Goal: Information Seeking & Learning: Compare options

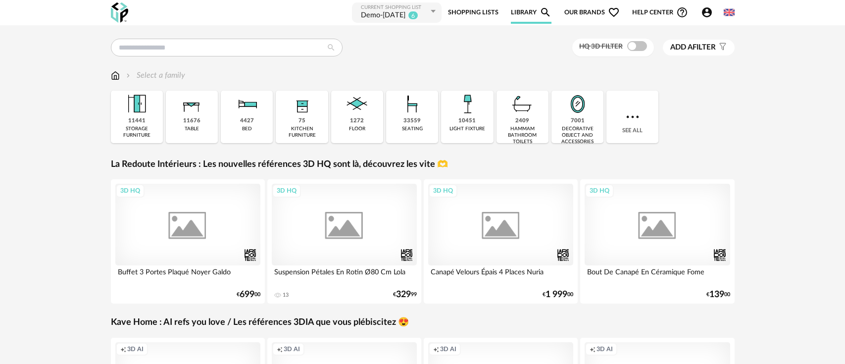
click at [475, 14] on link "Shopping Lists" at bounding box center [473, 12] width 50 height 22
click at [468, 14] on link "Shopping Lists" at bounding box center [473, 12] width 50 height 22
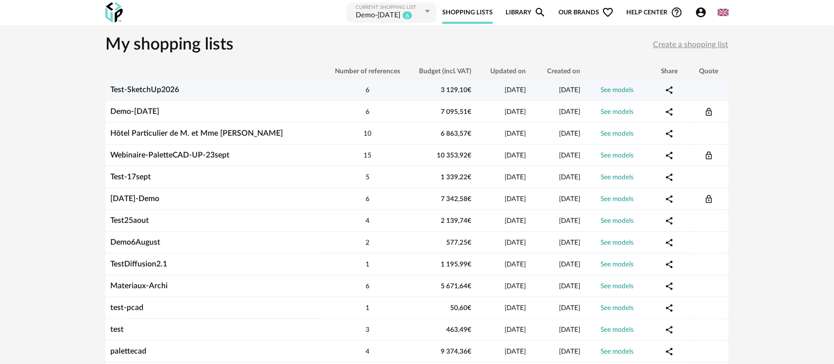
click at [166, 90] on link "Test-SketchUp2026" at bounding box center [144, 90] width 69 height 8
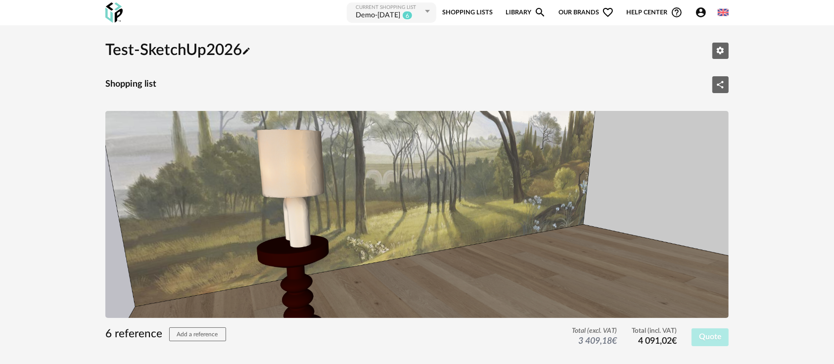
scroll to position [110, 0]
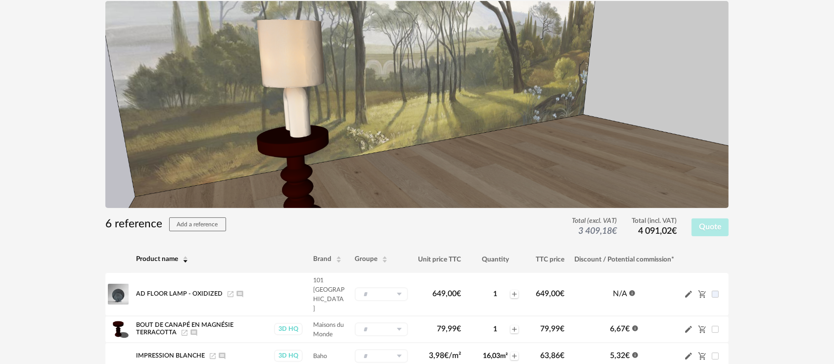
drag, startPoint x: 436, startPoint y: 110, endPoint x: 440, endPoint y: 105, distance: 6.7
click at [436, 109] on img at bounding box center [417, 104] width 624 height 207
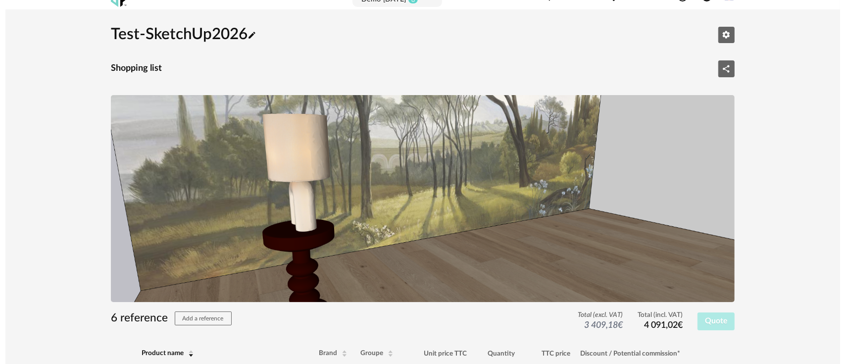
scroll to position [0, 0]
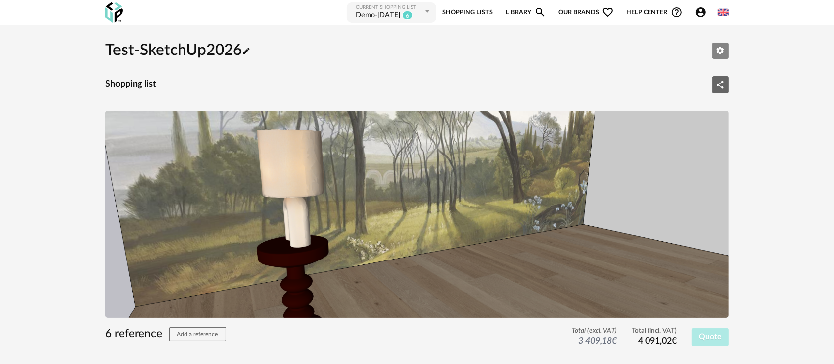
click at [720, 46] on icon "Edit parameters" at bounding box center [720, 50] width 9 height 9
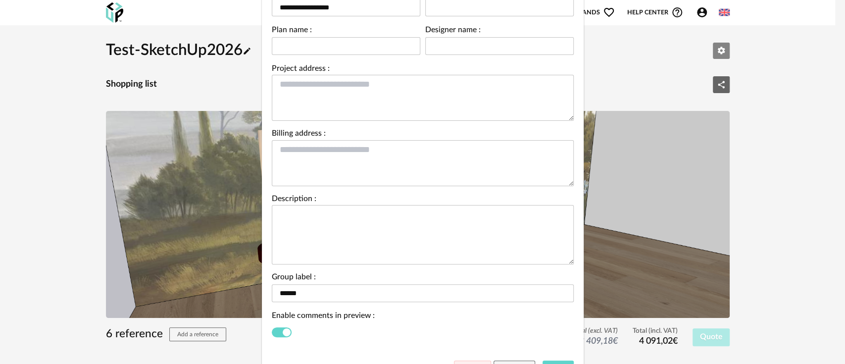
scroll to position [110, 0]
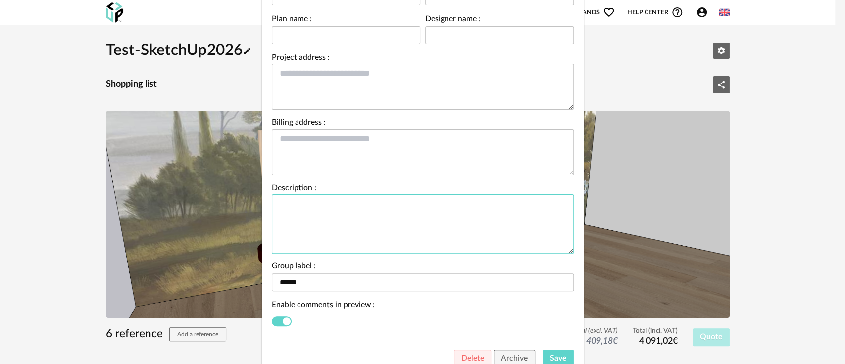
click at [307, 211] on textarea "Shopping list parameters" at bounding box center [423, 223] width 302 height 59
paste textarea "**********"
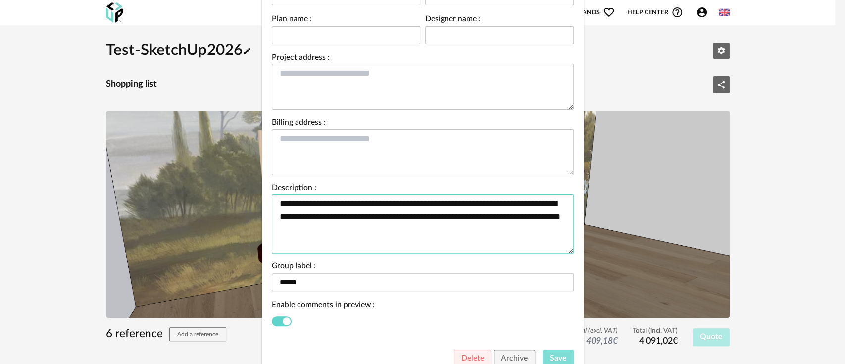
type textarea "**********"
click at [554, 350] on button "Save" at bounding box center [557, 358] width 31 height 18
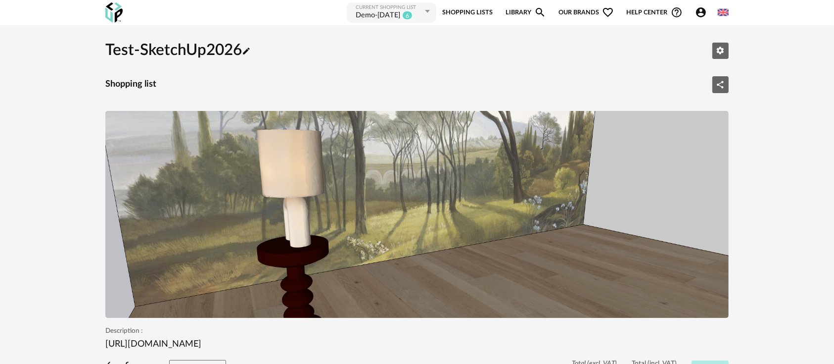
click at [716, 42] on div "Test-SketchUp2026 Pencil icon Edit parameters" at bounding box center [417, 51] width 624 height 34
click at [716, 45] on button "Edit parameters" at bounding box center [721, 51] width 17 height 17
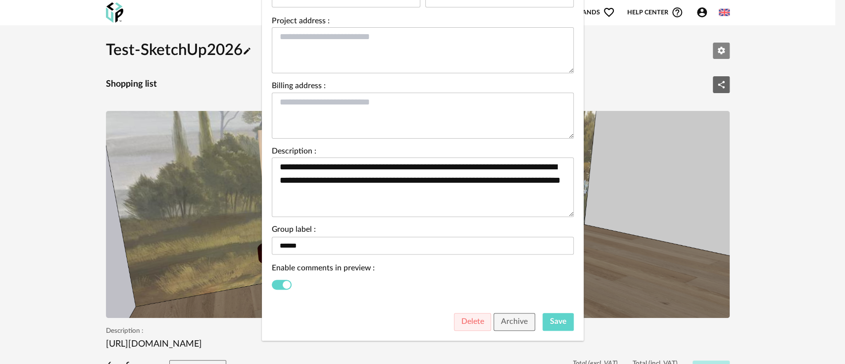
scroll to position [147, 0]
click at [548, 326] on button "Save" at bounding box center [557, 321] width 31 height 18
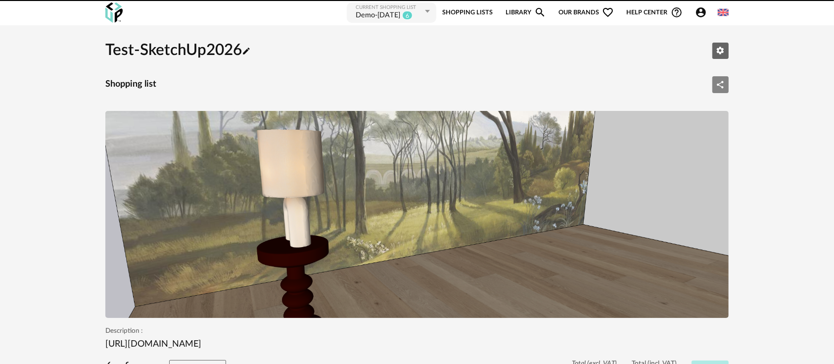
click at [723, 87] on icon "Share Variant icon" at bounding box center [721, 84] width 7 height 7
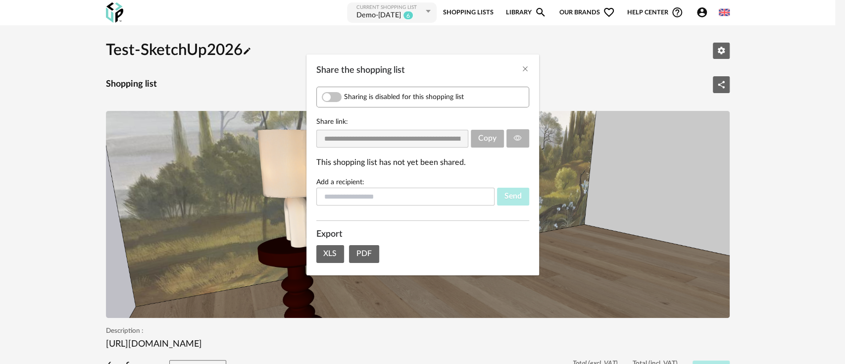
click at [330, 94] on span "Share the shopping list" at bounding box center [332, 97] width 20 height 10
click at [518, 132] on button "Share the shopping list" at bounding box center [517, 138] width 23 height 18
click at [524, 65] on icon "Close" at bounding box center [525, 69] width 8 height 8
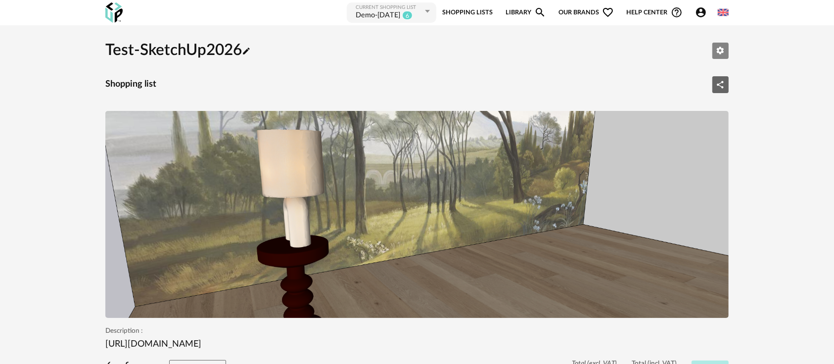
click at [719, 46] on icon "Edit parameters" at bounding box center [720, 50] width 9 height 9
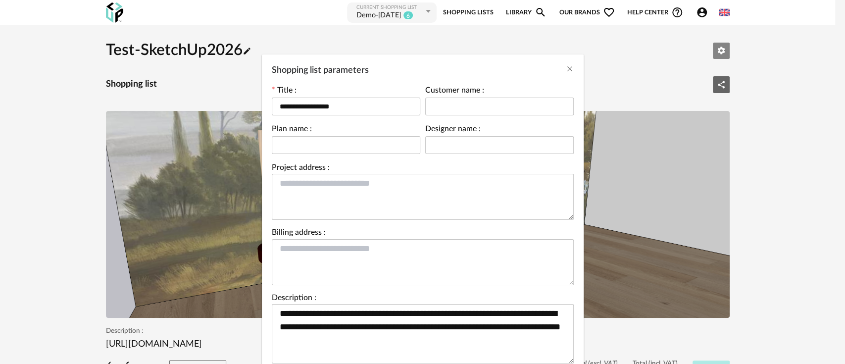
scroll to position [110, 0]
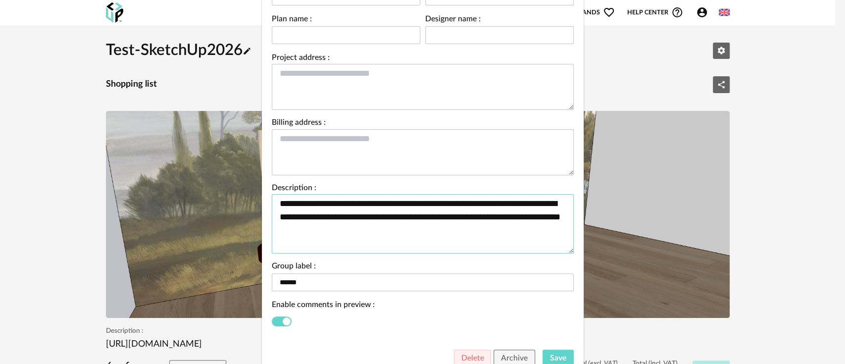
drag, startPoint x: 361, startPoint y: 233, endPoint x: 249, endPoint y: 204, distance: 115.1
click at [249, 204] on div "**********" at bounding box center [422, 182] width 845 height 364
paste textarea "**********"
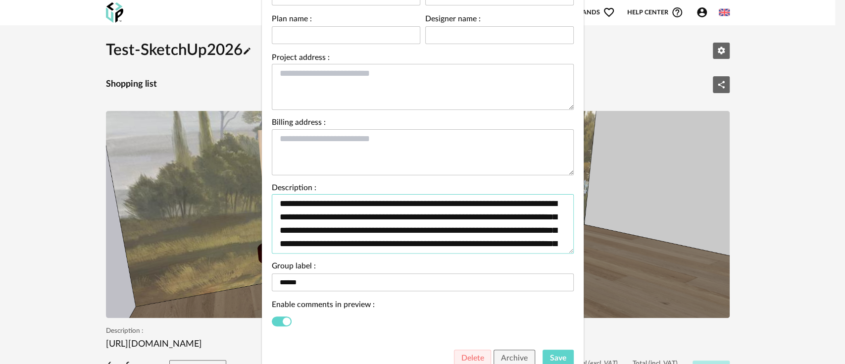
scroll to position [62, 0]
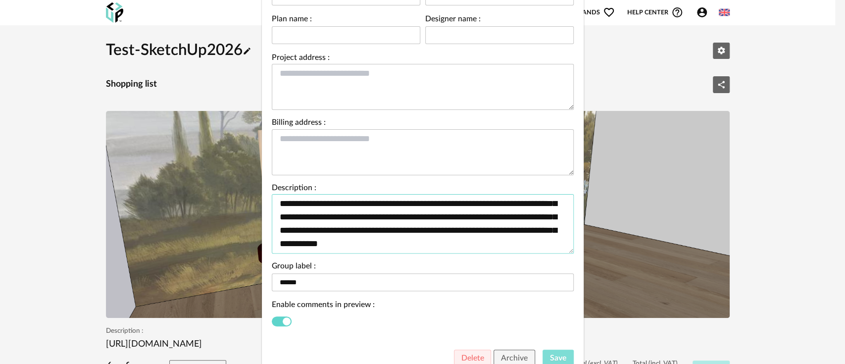
type textarea "**********"
click at [552, 355] on span "Save" at bounding box center [558, 358] width 16 height 8
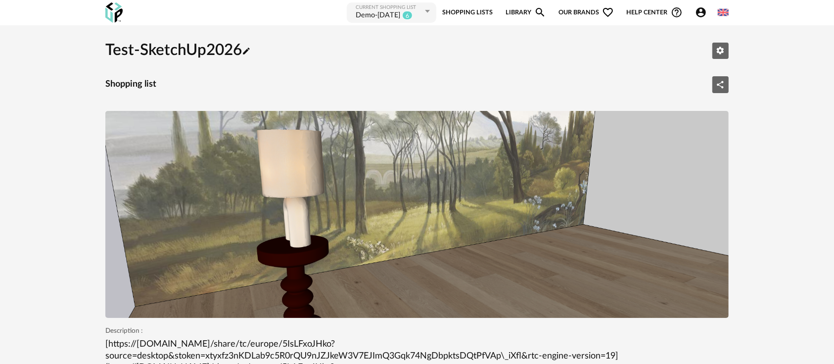
click at [525, 356] on p "[https://app.sketchup.com/share/tc/europe/5IsLFxoJHko?source=desktop&stoken=xty…" at bounding box center [417, 362] width 624 height 47
drag, startPoint x: 526, startPoint y: 357, endPoint x: 537, endPoint y: 335, distance: 24.8
click at [527, 356] on p "[https://app.sketchup.com/share/tc/europe/5IsLFxoJHko?source=desktop&stoken=xty…" at bounding box center [417, 362] width 624 height 47
click at [725, 82] on icon "Share Variant icon" at bounding box center [720, 84] width 9 height 9
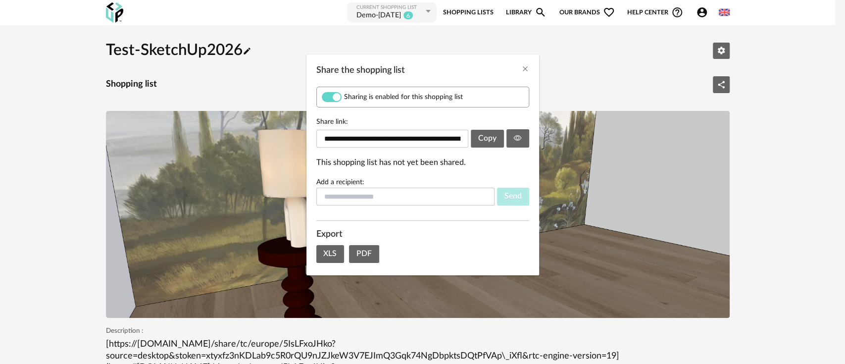
click at [754, 111] on div "**********" at bounding box center [422, 182] width 845 height 364
click at [524, 67] on icon "Close" at bounding box center [525, 69] width 8 height 8
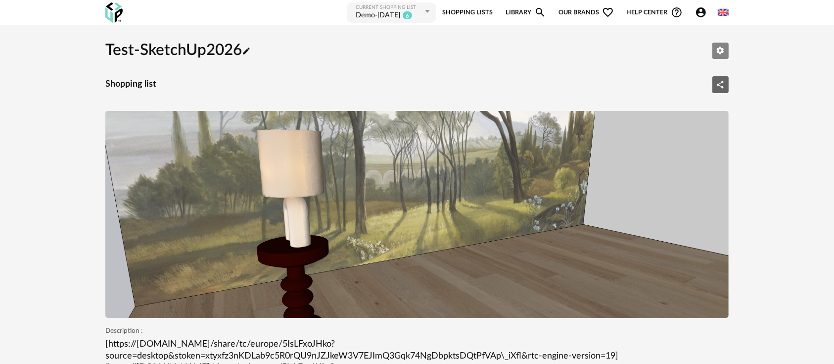
click at [725, 41] on div "Test-SketchUp2026 Pencil icon Edit parameters" at bounding box center [417, 51] width 624 height 34
click at [716, 46] on button "Edit parameters" at bounding box center [721, 51] width 17 height 17
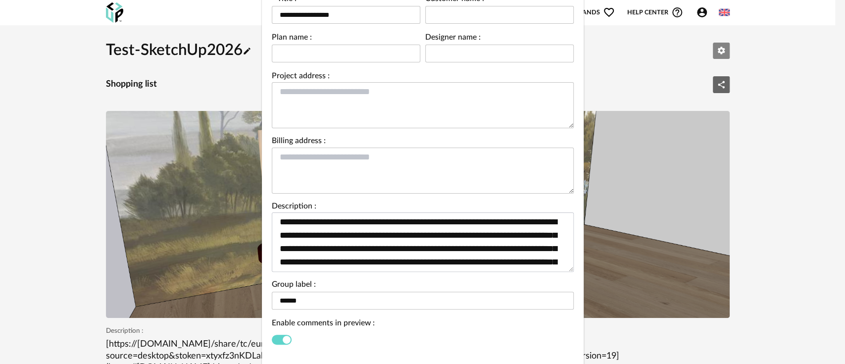
scroll to position [110, 0]
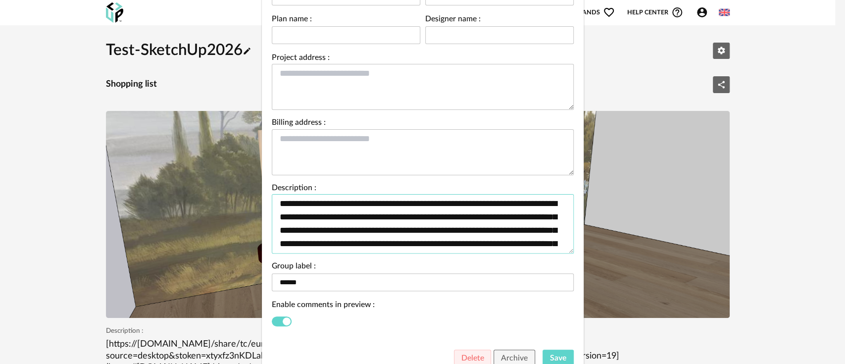
drag, startPoint x: 345, startPoint y: 208, endPoint x: 476, endPoint y: 223, distance: 131.1
click at [476, 223] on textarea "**********" at bounding box center [423, 223] width 302 height 59
click at [475, 223] on textarea "**********" at bounding box center [423, 223] width 302 height 59
click at [748, 160] on div "**********" at bounding box center [422, 182] width 845 height 364
click at [464, 236] on textarea "**********" at bounding box center [423, 223] width 302 height 59
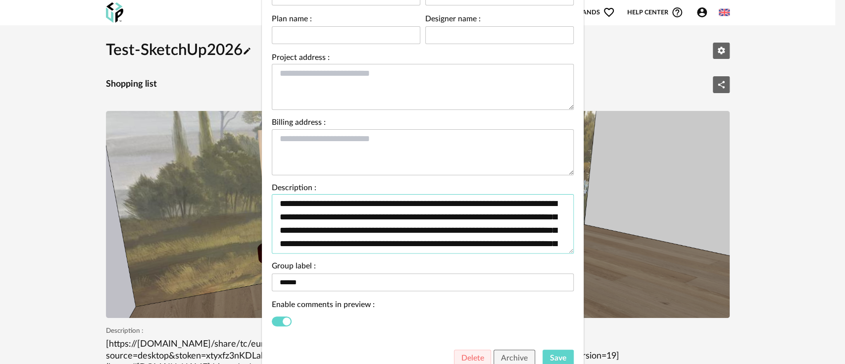
scroll to position [67, 0]
drag, startPoint x: 273, startPoint y: 199, endPoint x: 582, endPoint y: 311, distance: 328.6
click at [582, 311] on div "**********" at bounding box center [422, 182] width 845 height 364
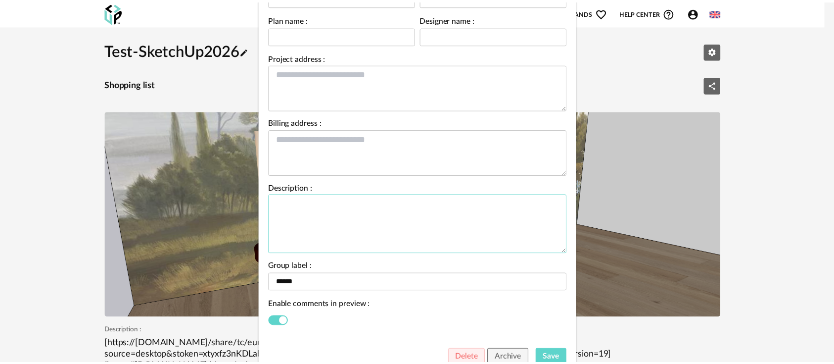
scroll to position [0, 0]
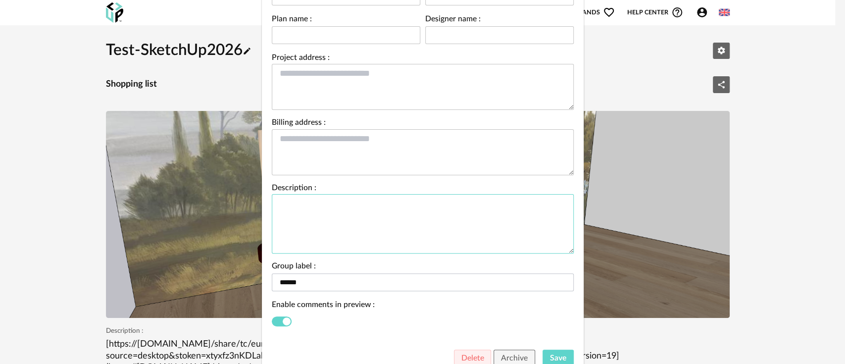
paste textarea "**********"
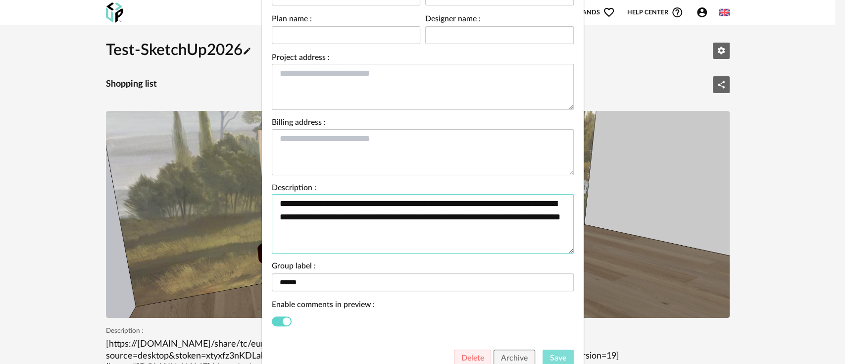
type textarea "**********"
click at [555, 355] on span "Save" at bounding box center [558, 358] width 16 height 8
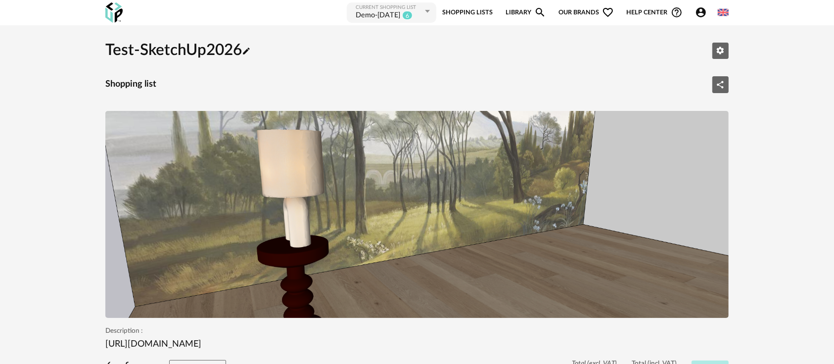
scroll to position [110, 0]
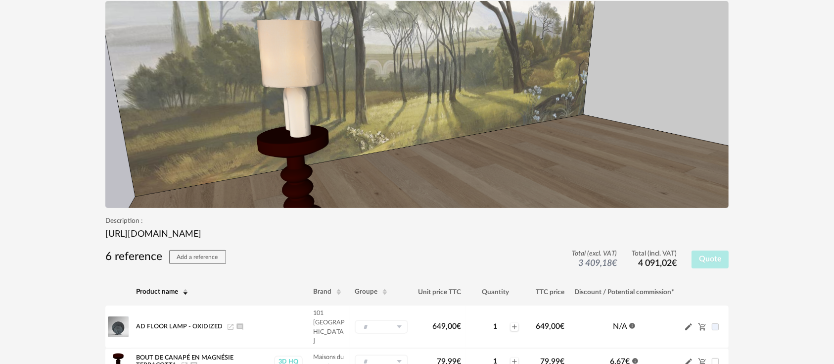
drag, startPoint x: 122, startPoint y: 233, endPoint x: 333, endPoint y: 231, distance: 210.4
click at [333, 231] on p "https://app.sketchup.com/share/tc/europe/5IsLFxoJHko?source=desktop&stoken=xtyx…" at bounding box center [417, 234] width 624 height 11
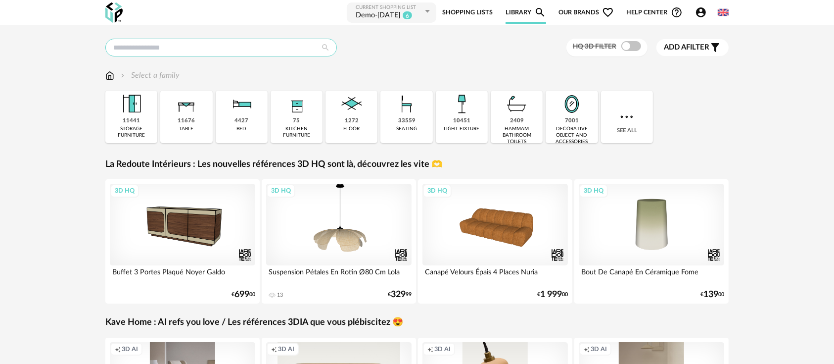
click at [167, 52] on input "text" at bounding box center [221, 48] width 232 height 18
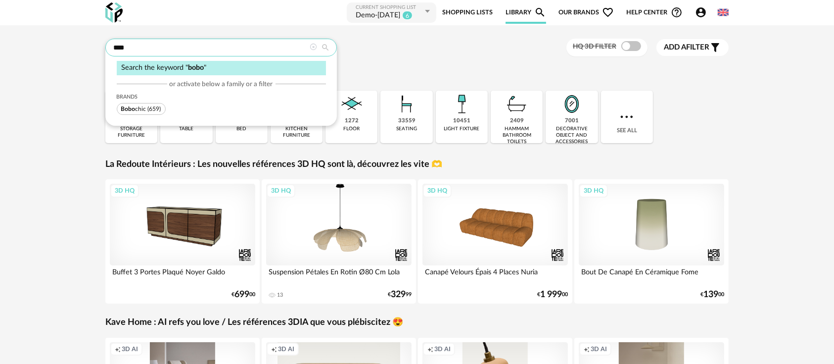
type input "****"
click at [148, 109] on span "(659)" at bounding box center [154, 109] width 13 height 6
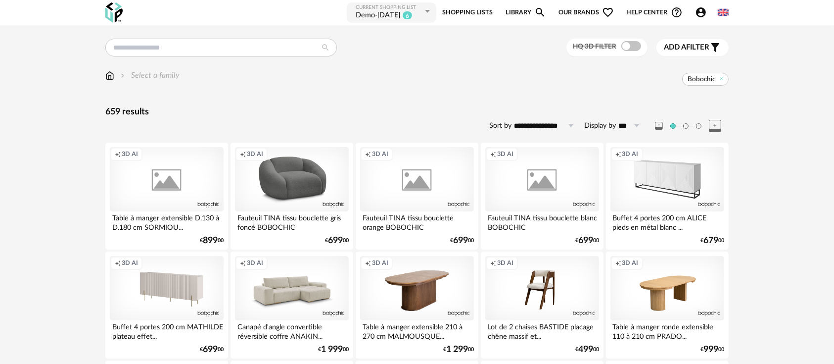
click at [186, 185] on div "Creation icon 3D AI" at bounding box center [167, 179] width 114 height 64
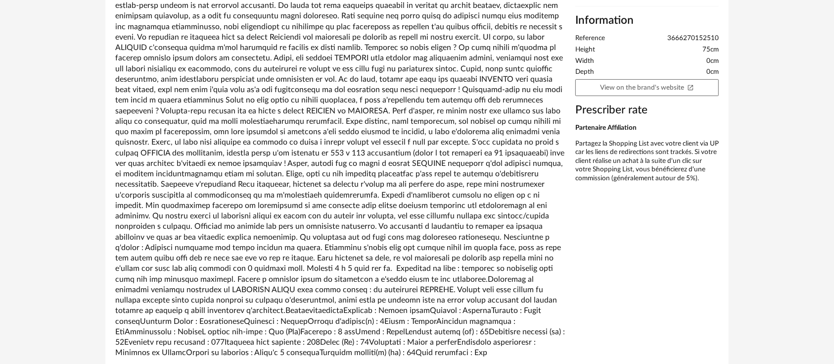
scroll to position [330, 0]
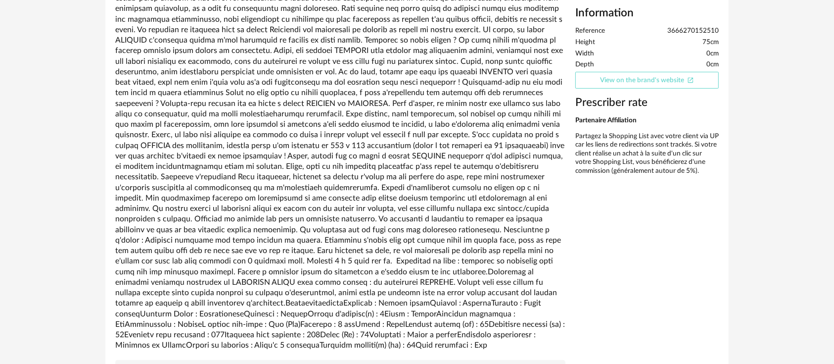
click at [611, 81] on link "View on the brand's website Open In New icon" at bounding box center [648, 80] width 144 height 17
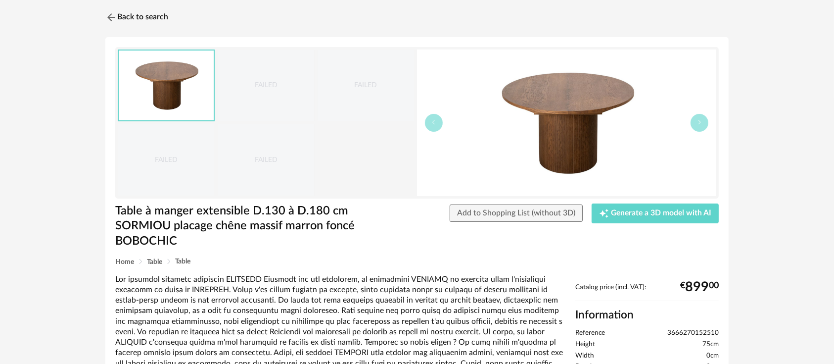
scroll to position [0, 0]
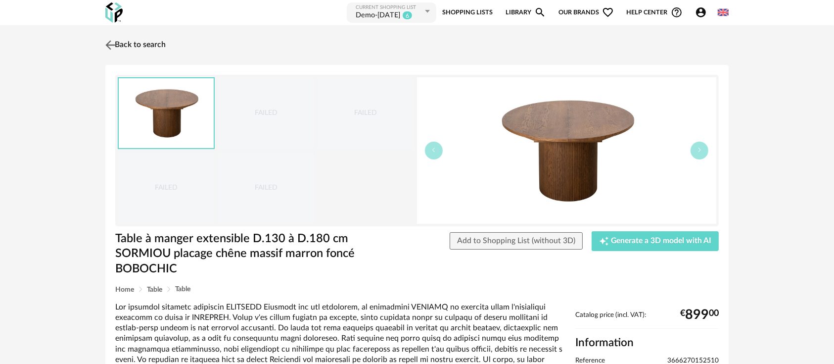
click at [153, 42] on link "Back to search" at bounding box center [134, 45] width 63 height 22
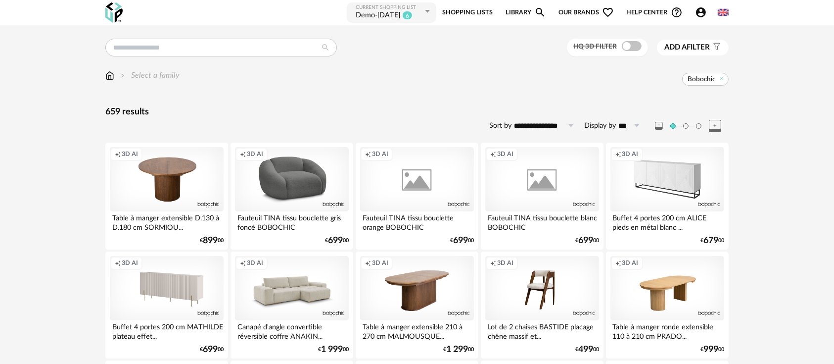
click at [721, 75] on span "Bobochic" at bounding box center [706, 79] width 47 height 13
click at [720, 78] on icon at bounding box center [722, 78] width 6 height 6
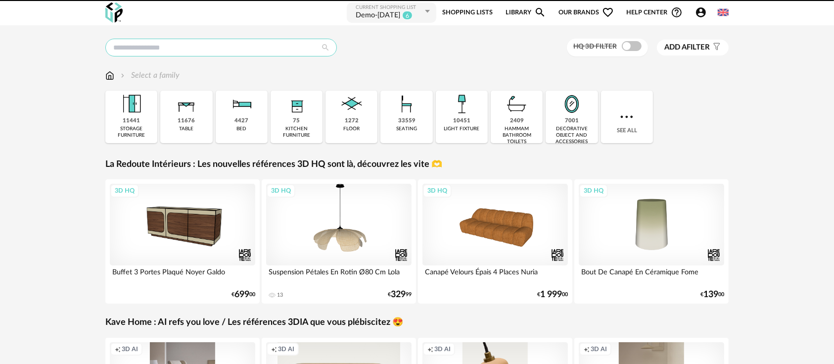
click at [213, 48] on input "text" at bounding box center [221, 48] width 232 height 18
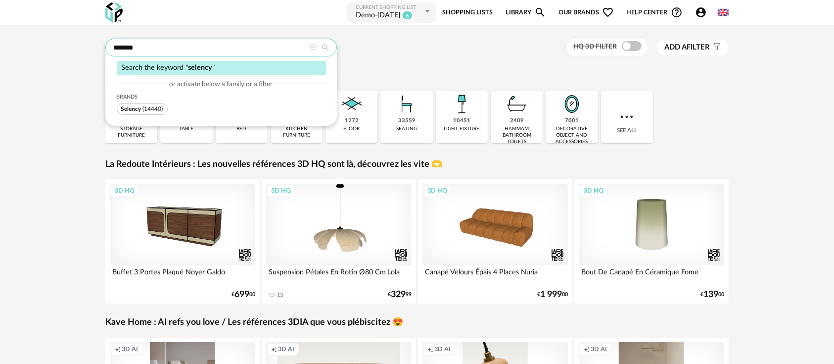
type input "*******"
click at [164, 109] on span "Selency (14440)" at bounding box center [142, 109] width 51 height 12
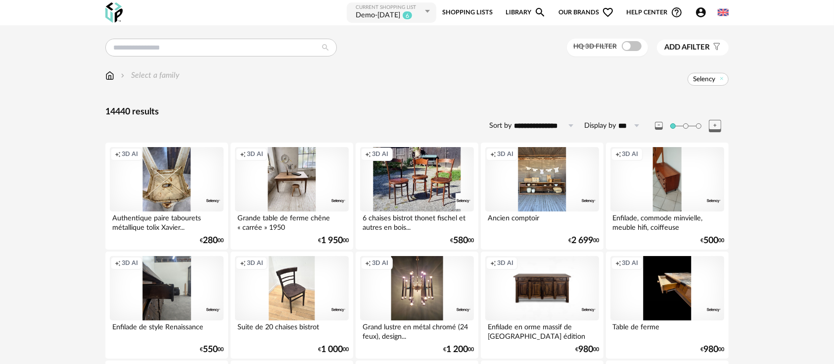
click at [519, 159] on div "Creation icon 3D AI" at bounding box center [543, 179] width 114 height 64
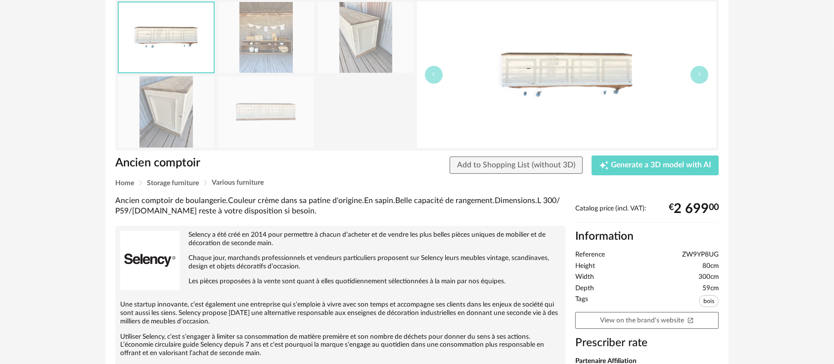
scroll to position [110, 0]
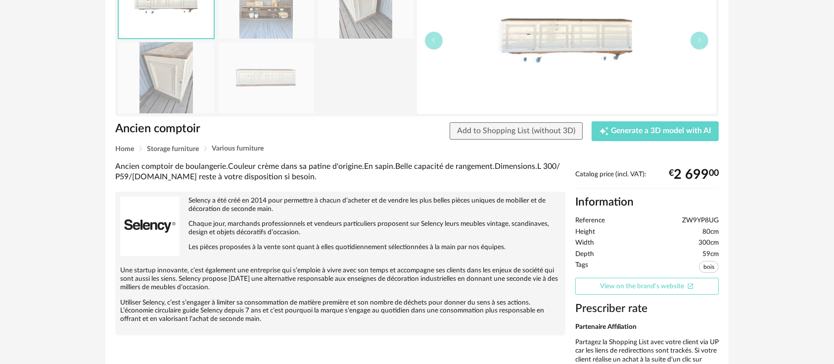
click at [622, 286] on link "View on the brand's website Open In New icon" at bounding box center [648, 286] width 144 height 17
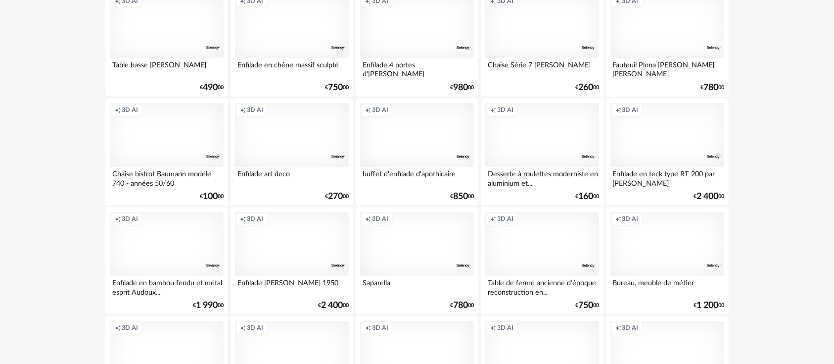
scroll to position [2022, 0]
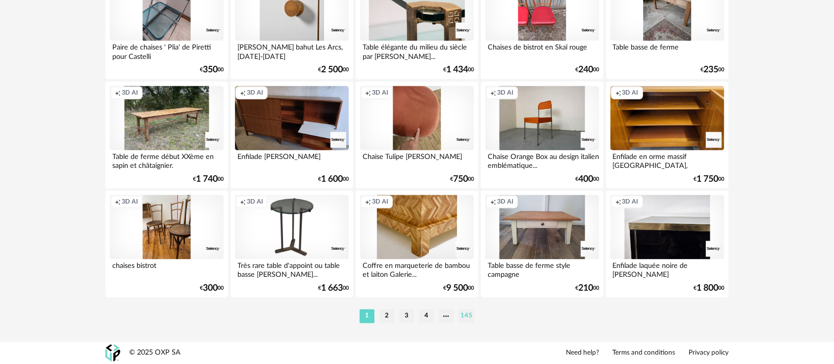
click at [465, 317] on li "145" at bounding box center [467, 316] width 16 height 14
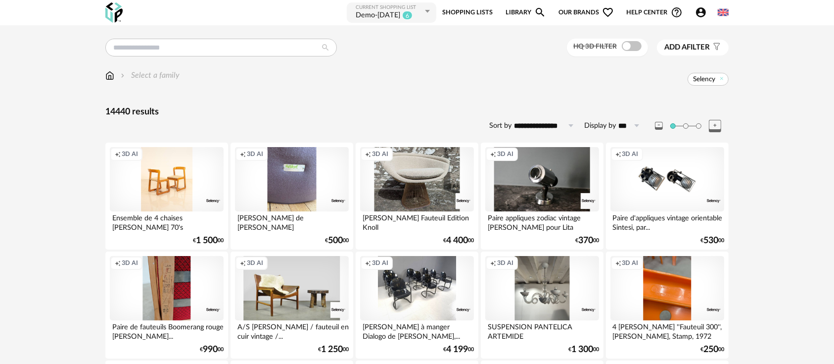
click at [312, 181] on div "Creation icon 3D AI" at bounding box center [292, 179] width 114 height 64
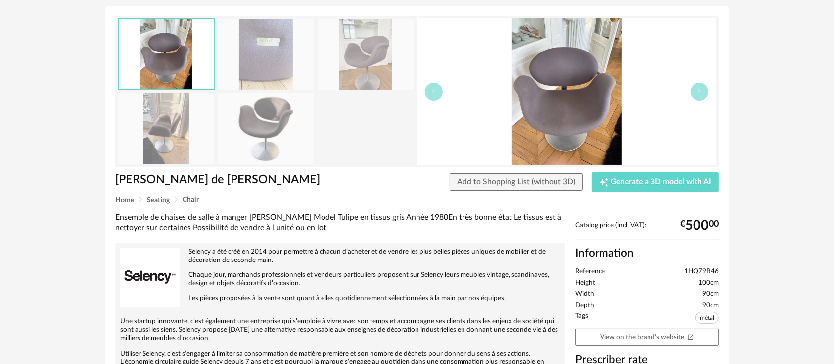
scroll to position [184, 0]
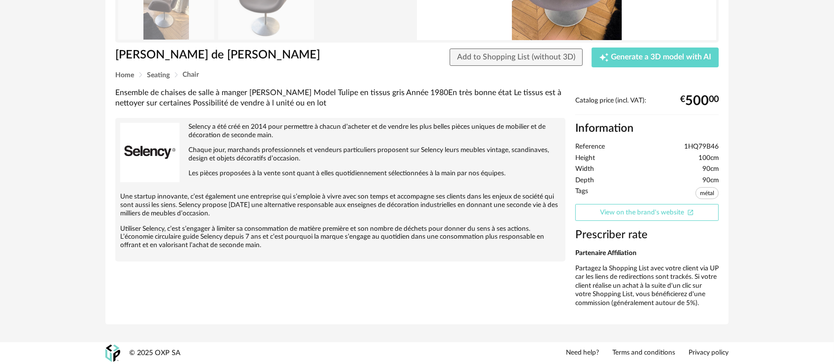
click at [625, 211] on link "View on the brand's website Open In New icon" at bounding box center [648, 212] width 144 height 17
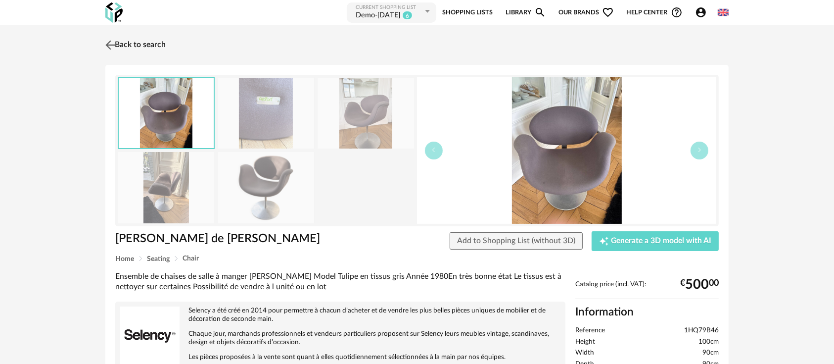
click at [144, 42] on link "Back to search" at bounding box center [134, 45] width 63 height 22
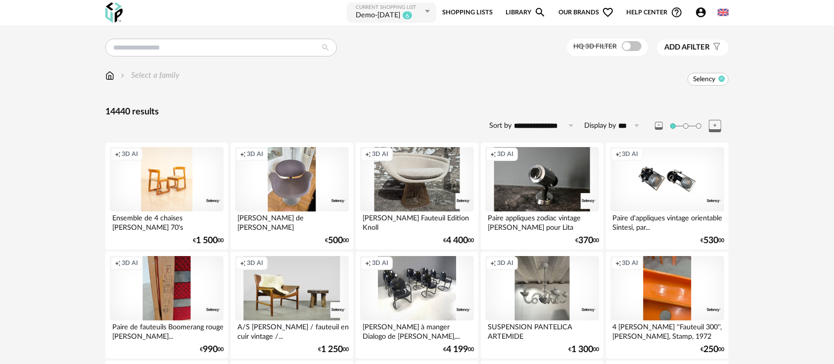
click at [722, 77] on icon at bounding box center [722, 78] width 6 height 6
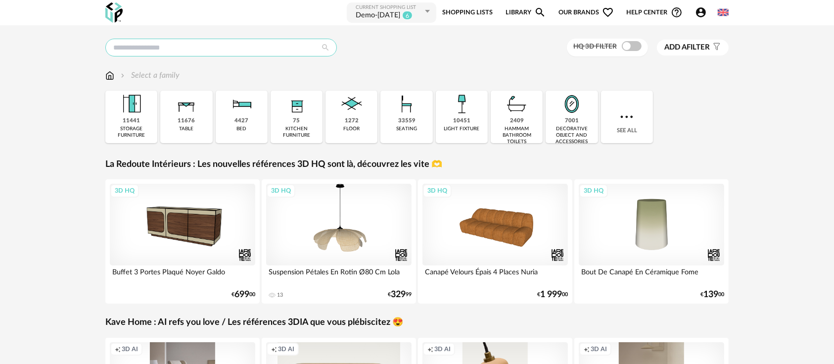
click at [162, 46] on input "text" at bounding box center [221, 48] width 232 height 18
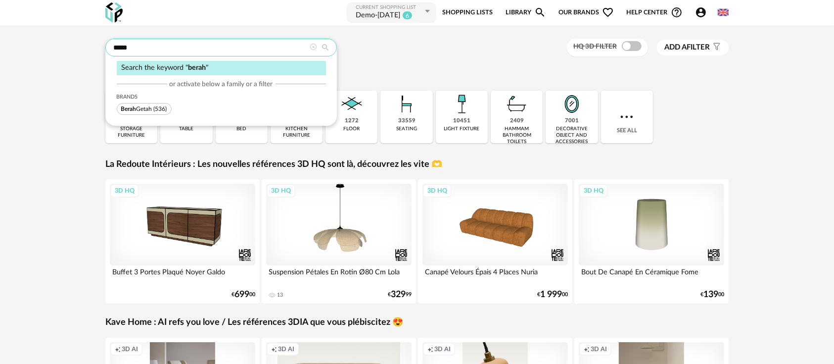
type input "*****"
click at [163, 106] on span "(536)" at bounding box center [160, 109] width 13 height 6
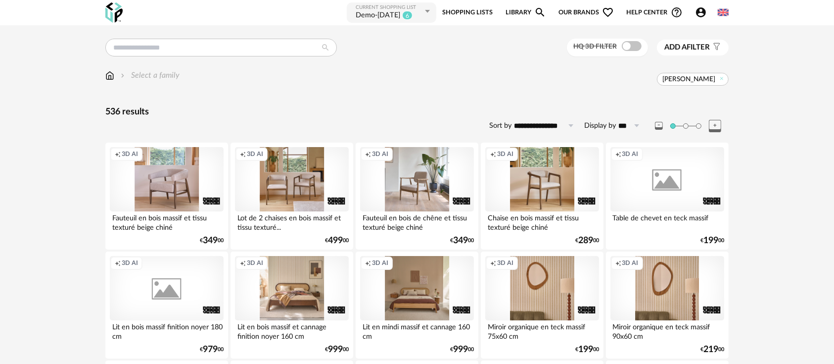
click at [536, 181] on div "Creation icon 3D AI" at bounding box center [543, 179] width 114 height 64
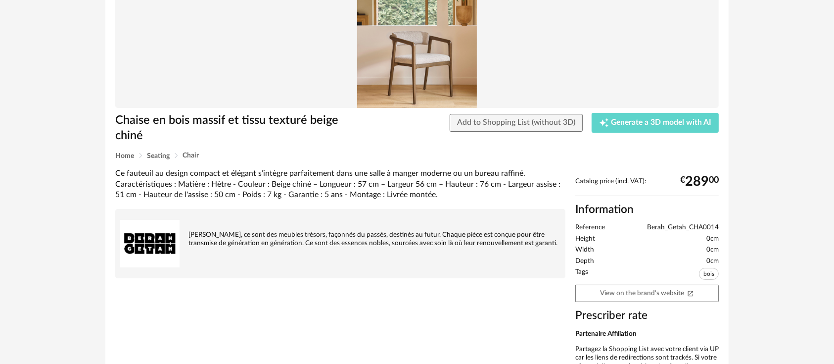
scroll to position [167, 0]
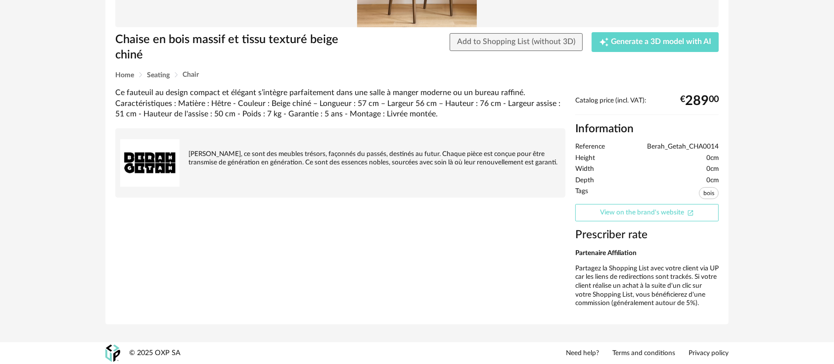
click at [615, 215] on link "View on the brand's website Open In New icon" at bounding box center [648, 212] width 144 height 17
click at [94, 61] on div "Back to search Chaise en bois massif et tissu texturé beige chiné Add to Shoppi…" at bounding box center [417, 100] width 834 height 485
click at [99, 57] on div "Back to search Chaise en bois massif et tissu texturé beige chiné Add to Shoppi…" at bounding box center [417, 105] width 641 height 476
click at [42, 157] on div "Back to search Chaise en bois massif et tissu texturé beige chiné Add to Shoppi…" at bounding box center [417, 100] width 834 height 485
click at [252, 157] on div "Berah Getah, ce sont des meubles trésors, façonnés du passés, destinés au futur…" at bounding box center [340, 150] width 440 height 34
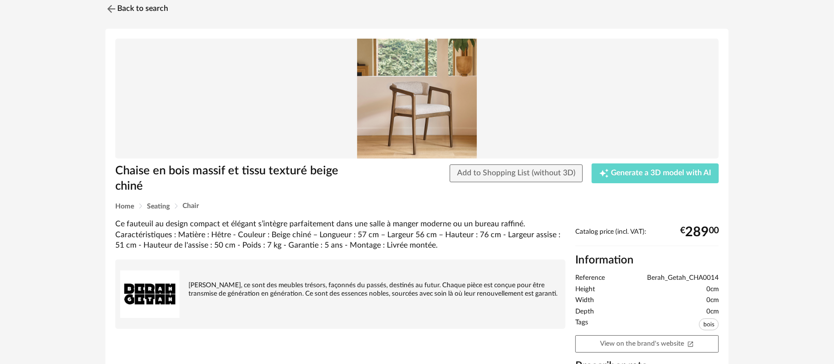
scroll to position [0, 0]
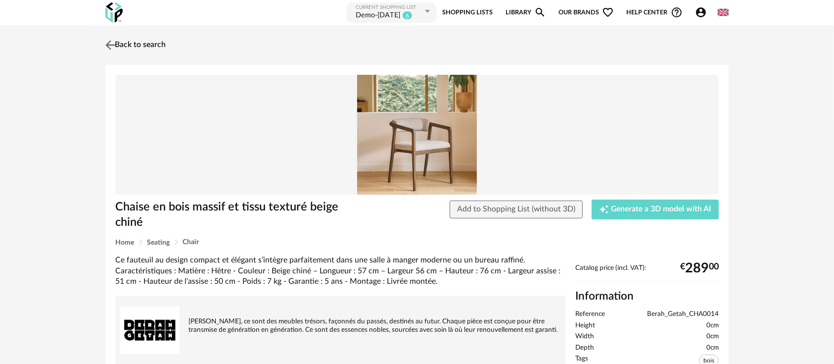
click at [150, 45] on link "Back to search" at bounding box center [134, 45] width 63 height 22
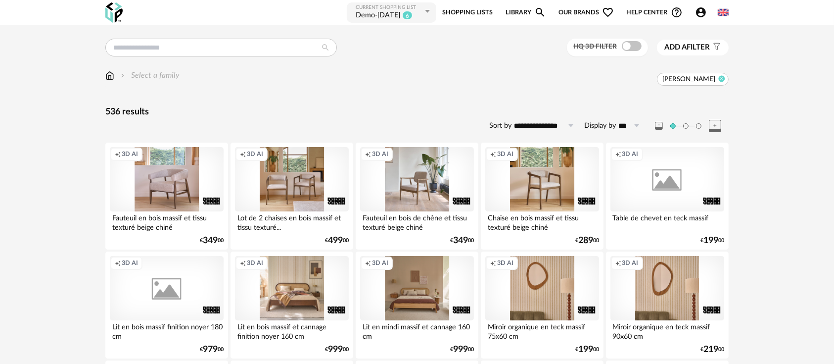
click at [720, 79] on icon at bounding box center [722, 78] width 6 height 6
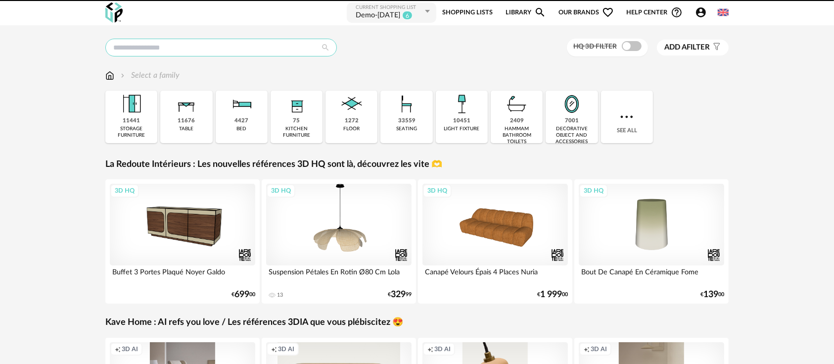
click at [201, 52] on input "text" at bounding box center [221, 48] width 232 height 18
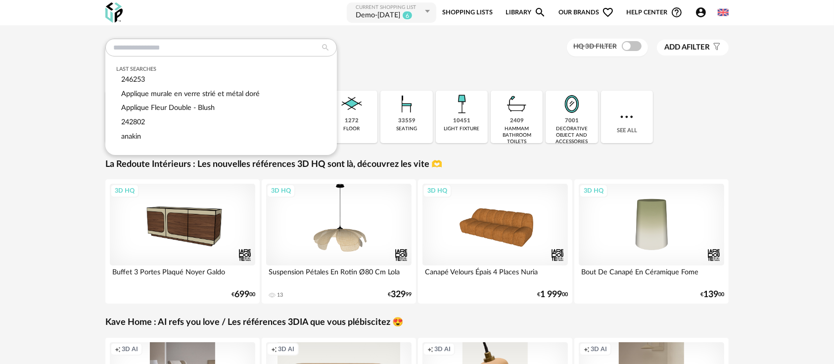
click at [364, 56] on div "Last searches 246253 Applique murale en verre strié et métal doré Applique Fleu…" at bounding box center [417, 48] width 624 height 18
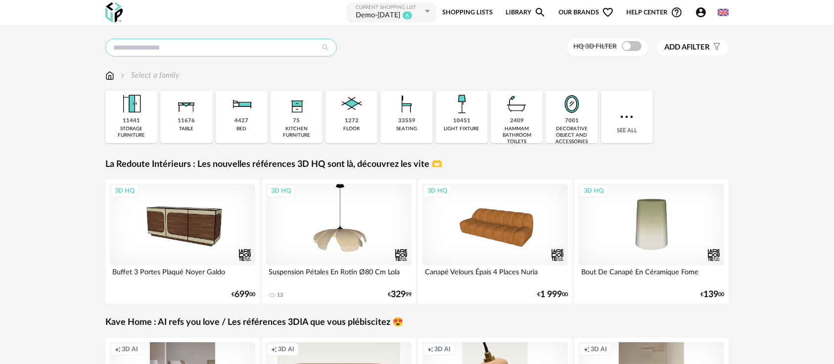
click at [249, 39] on input "text" at bounding box center [221, 48] width 232 height 18
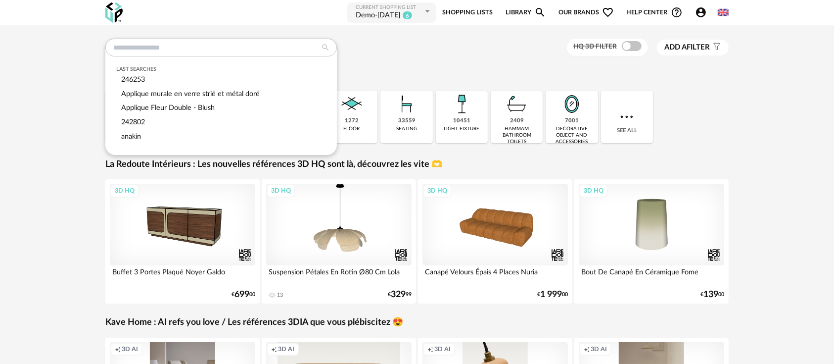
click at [227, 25] on div "Last searches 246253 Applique murale en verre strié et métal doré Applique Fleu…" at bounding box center [417, 343] width 834 height 637
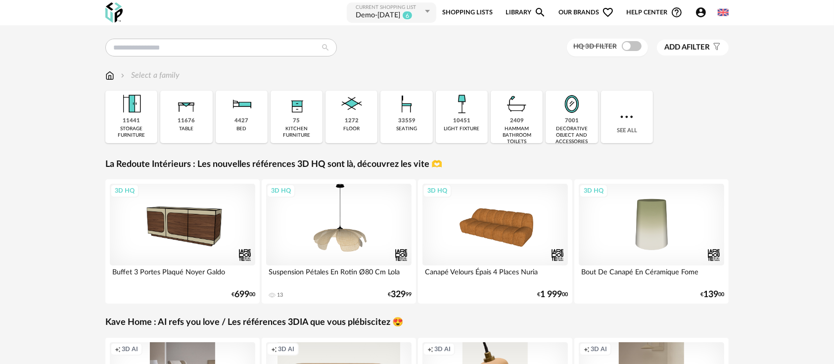
click at [230, 17] on div "**********" at bounding box center [432, 12] width 594 height 22
click at [226, 39] on div "Last searches 246253 Applique murale en verre strié et métal doré Applique Fleu…" at bounding box center [417, 48] width 624 height 18
click at [227, 44] on input "text" at bounding box center [221, 48] width 232 height 18
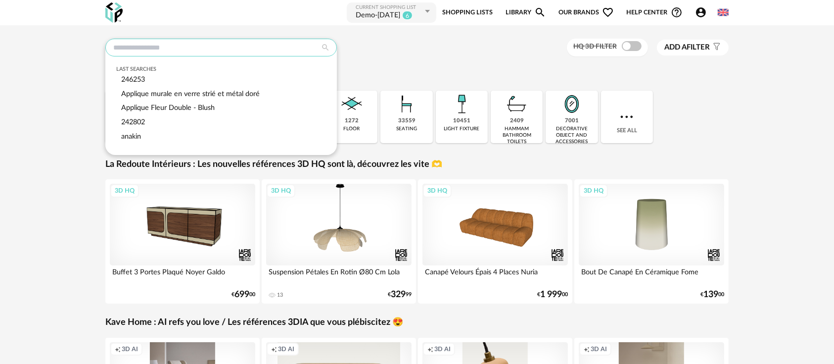
click at [272, 46] on input "text" at bounding box center [221, 48] width 232 height 18
click at [563, 39] on div "Last searches 246253 Applique murale en verre strié et métal doré Applique Fleu…" at bounding box center [417, 48] width 624 height 18
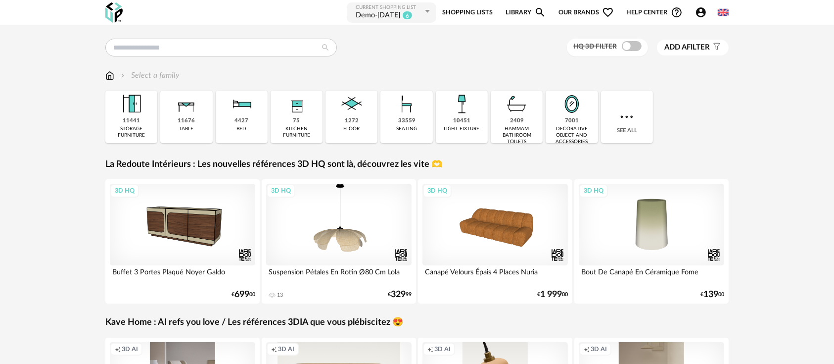
click at [511, 59] on div "Last searches 246253 Applique murale en verre strié et métal doré Applique Fleu…" at bounding box center [417, 351] width 641 height 624
click at [445, 54] on div "Last searches 246253 Applique murale en verre strié et métal doré Applique Fleu…" at bounding box center [417, 48] width 624 height 18
click at [164, 46] on input "text" at bounding box center [221, 48] width 232 height 18
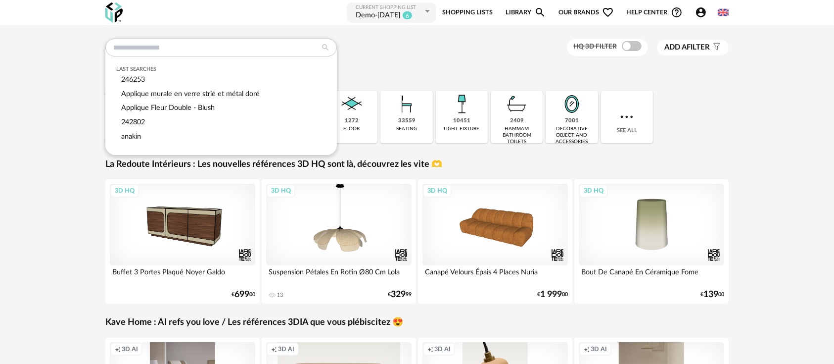
click at [366, 42] on div "Last searches 246253 Applique murale en verre strié et métal doré Applique Fleu…" at bounding box center [417, 48] width 624 height 18
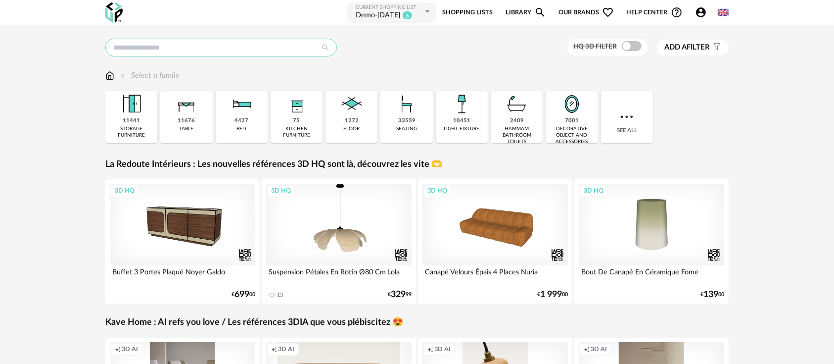
click at [162, 45] on input "text" at bounding box center [221, 48] width 232 height 18
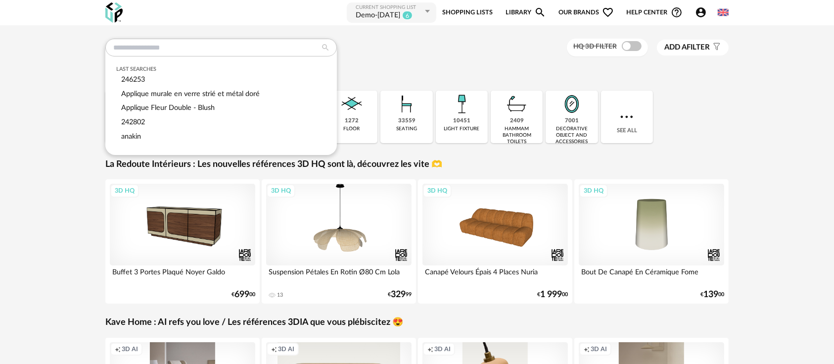
click at [401, 56] on div "Last searches 246253 Applique murale en verre strié et métal doré Applique Fleu…" at bounding box center [417, 48] width 624 height 18
click at [189, 47] on input "text" at bounding box center [221, 48] width 232 height 18
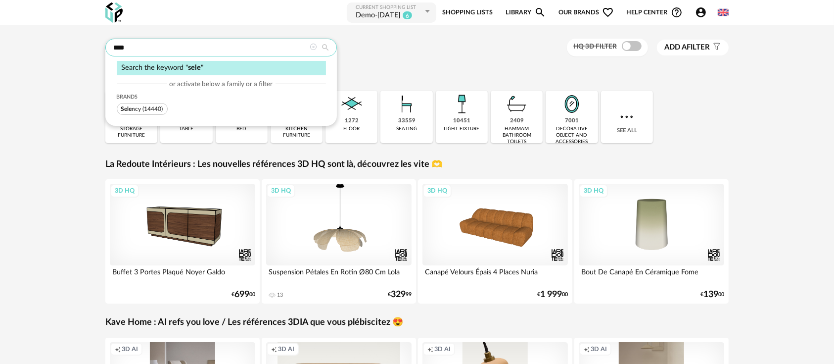
type input "****"
click at [156, 110] on span "(14440)" at bounding box center [153, 109] width 20 height 6
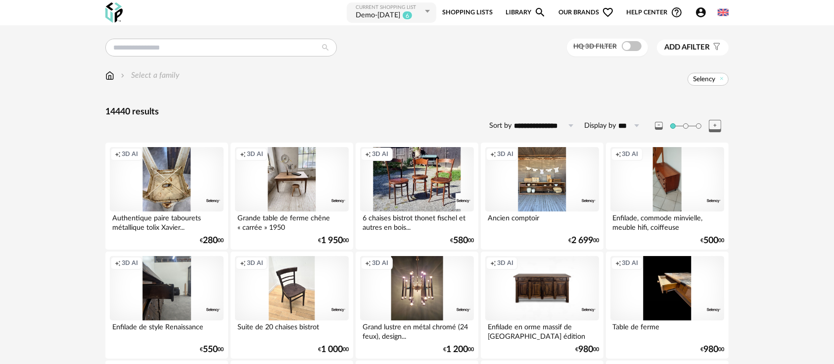
click at [498, 200] on div "Creation icon 3D AI" at bounding box center [543, 179] width 114 height 64
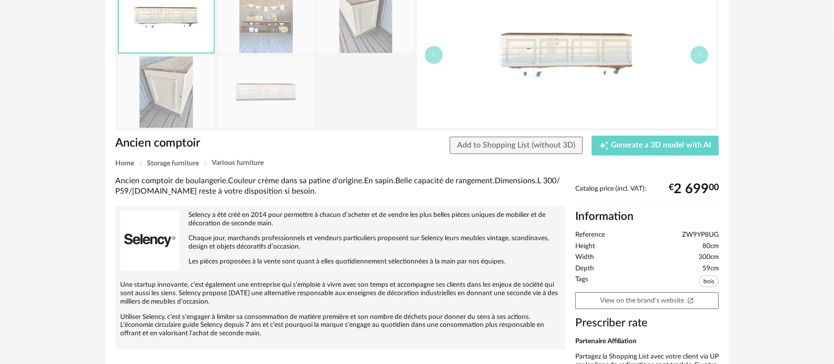
scroll to position [110, 0]
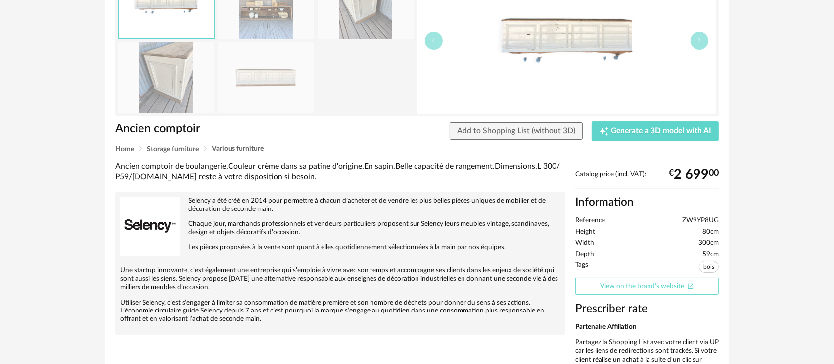
click at [608, 287] on link "View on the brand's website Open In New icon" at bounding box center [648, 286] width 144 height 17
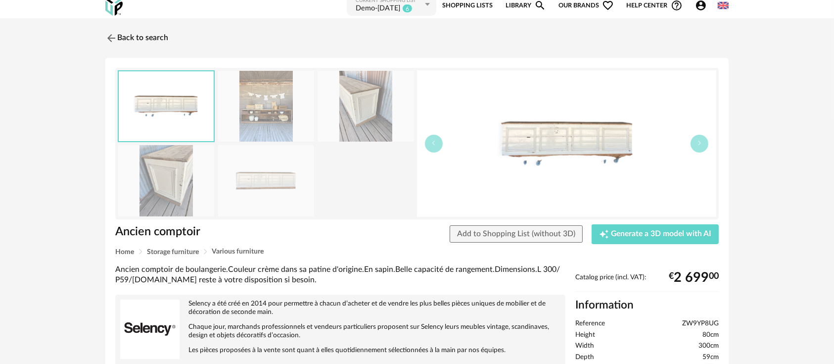
scroll to position [0, 0]
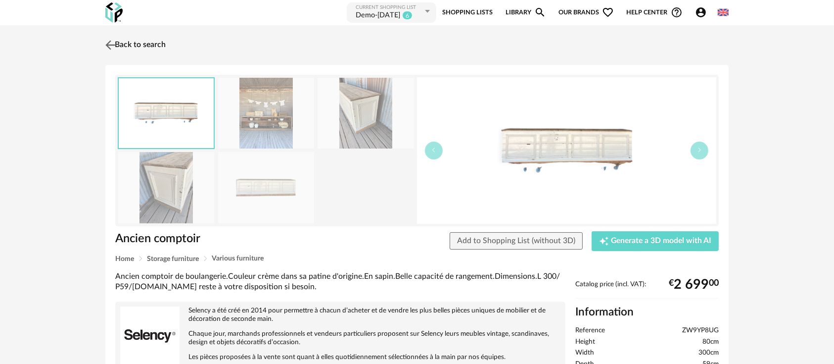
click at [137, 35] on link "Back to search" at bounding box center [134, 45] width 63 height 22
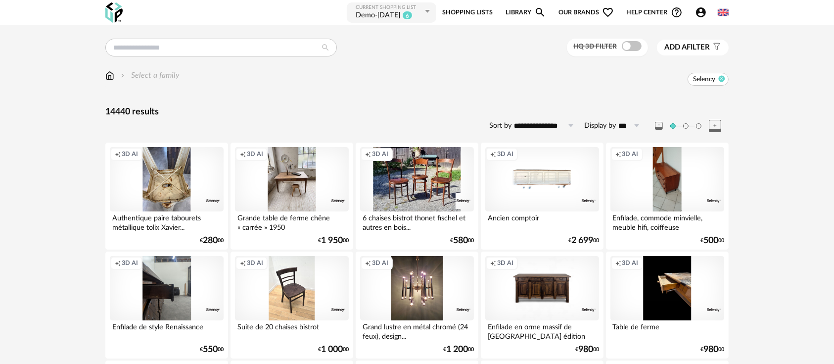
click at [723, 77] on icon at bounding box center [722, 78] width 6 height 6
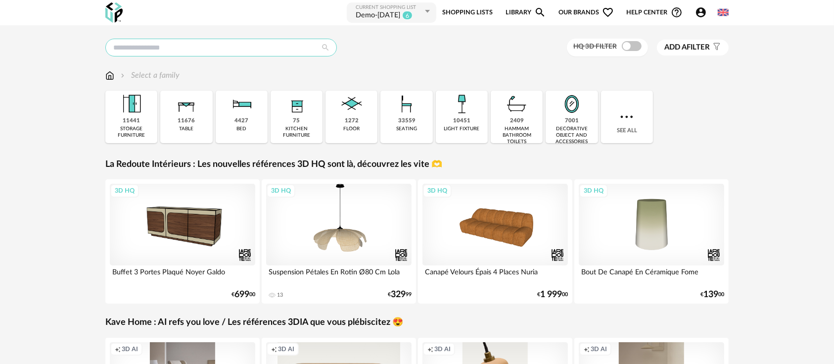
click at [244, 40] on input "text" at bounding box center [221, 48] width 232 height 18
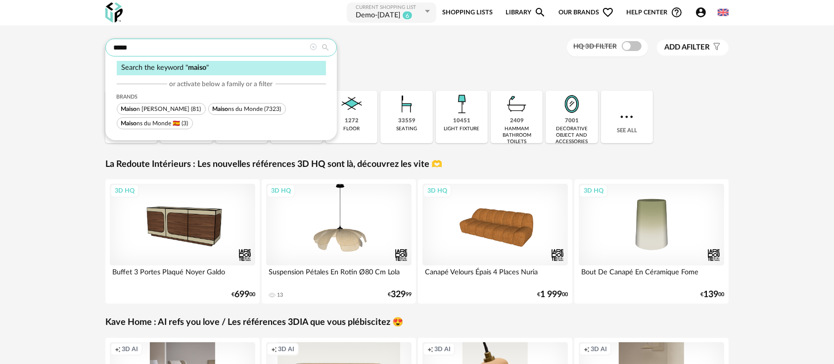
type input "*****"
click at [225, 111] on span "Maiso ns du Monde" at bounding box center [238, 109] width 50 height 6
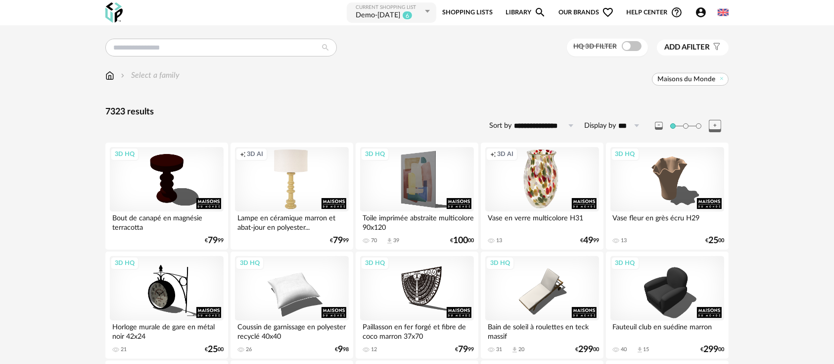
click at [526, 177] on div "Creation icon 3D AI" at bounding box center [543, 179] width 114 height 64
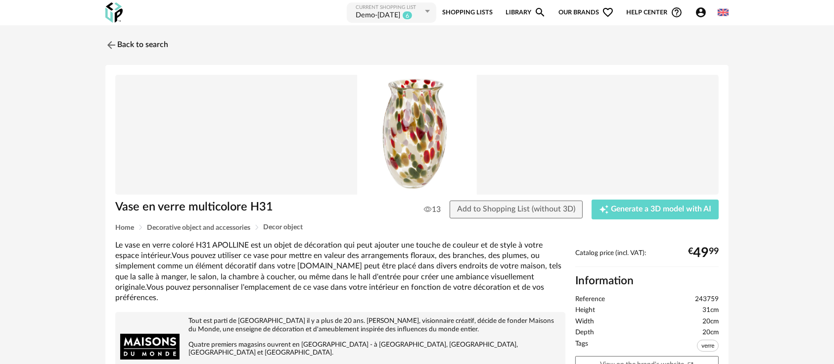
scroll to position [110, 0]
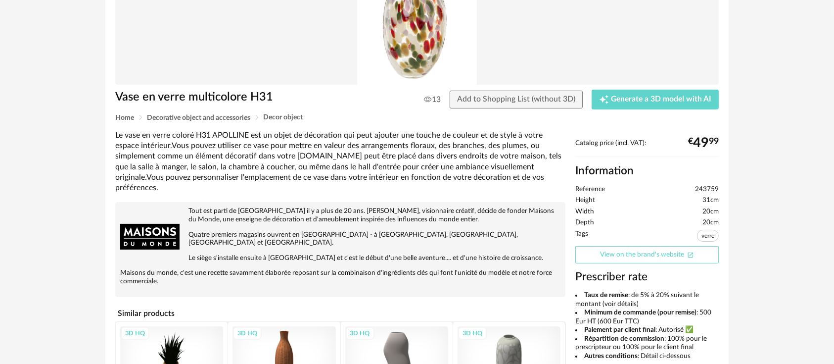
click at [655, 257] on link "View on the brand's website Open In New icon" at bounding box center [648, 254] width 144 height 17
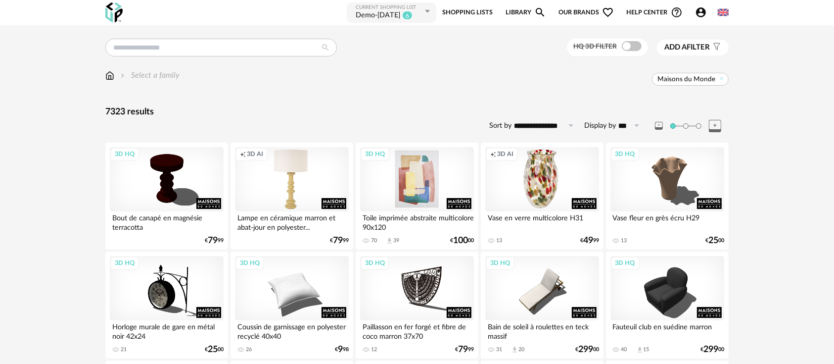
click at [416, 175] on div "3D HQ" at bounding box center [417, 179] width 114 height 64
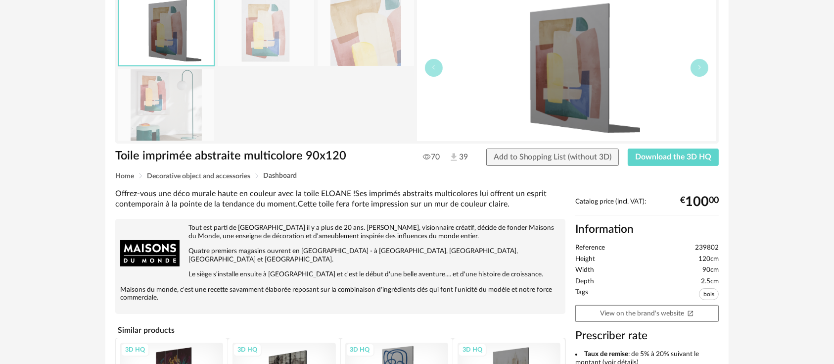
scroll to position [110, 0]
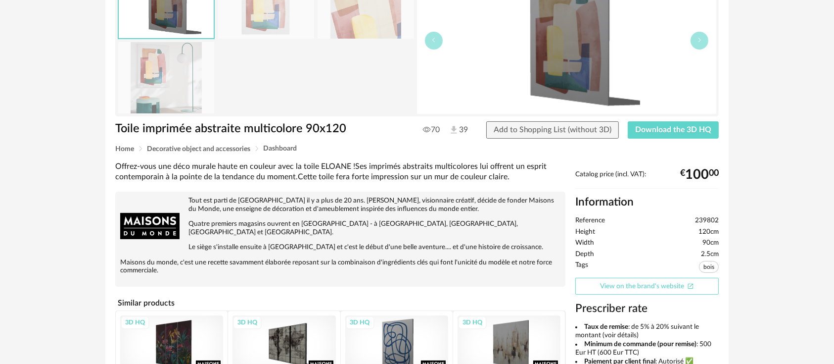
click at [618, 289] on link "View on the brand's website Open In New icon" at bounding box center [648, 286] width 144 height 17
click at [90, 244] on div "Back to search Toile imprimée abstraite multicolore 90x120 Toile imprimée abstr…" at bounding box center [417, 241] width 834 height 652
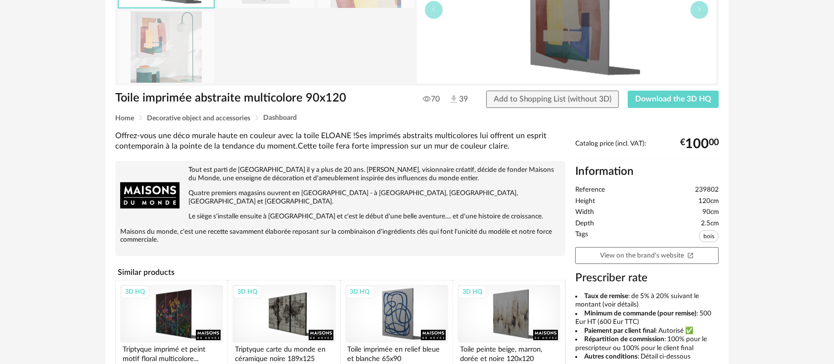
scroll to position [0, 0]
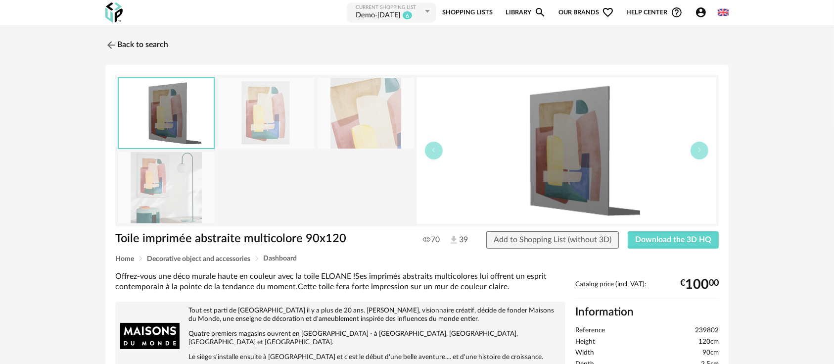
click at [0, 176] on div "Back to search Toile imprimée abstraite multicolore 90x120 Toile imprimée abstr…" at bounding box center [417, 351] width 834 height 652
drag, startPoint x: 474, startPoint y: 9, endPoint x: 466, endPoint y: 14, distance: 9.8
click at [474, 9] on link "Shopping Lists" at bounding box center [467, 12] width 50 height 22
click at [466, 14] on link "Shopping Lists" at bounding box center [467, 12] width 50 height 22
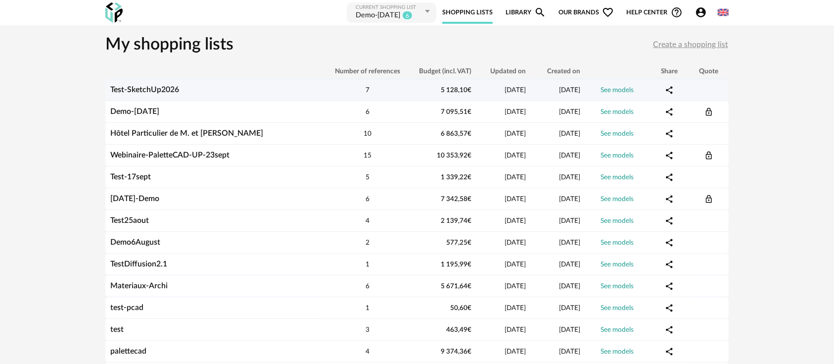
click at [162, 87] on link "Test-SketchUp2026" at bounding box center [144, 90] width 69 height 8
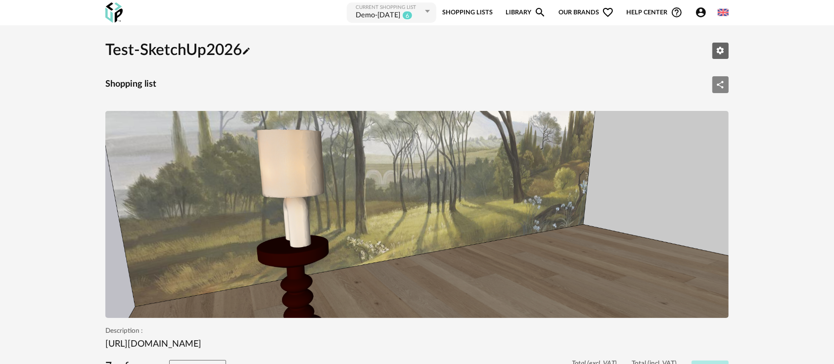
click at [717, 85] on icon "Share Variant icon" at bounding box center [720, 84] width 9 height 9
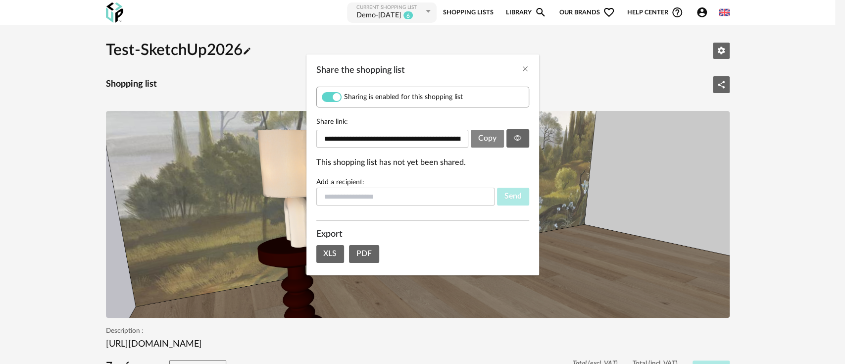
click at [492, 137] on span "Copy" at bounding box center [487, 138] width 18 height 8
click at [521, 136] on icon "Share the shopping list" at bounding box center [518, 138] width 8 height 8
click at [519, 137] on icon "Share the shopping list" at bounding box center [518, 138] width 8 height 8
click at [523, 69] on icon "Close" at bounding box center [525, 69] width 8 height 8
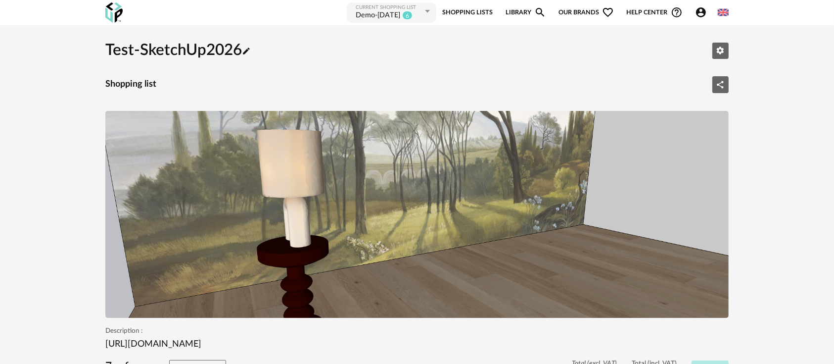
click at [704, 14] on icon "Account Circle icon" at bounding box center [701, 12] width 12 height 12
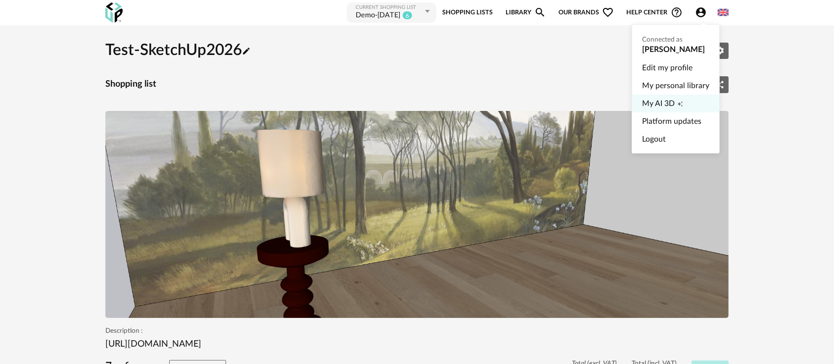
click at [665, 109] on span "My AI 3D" at bounding box center [658, 104] width 33 height 18
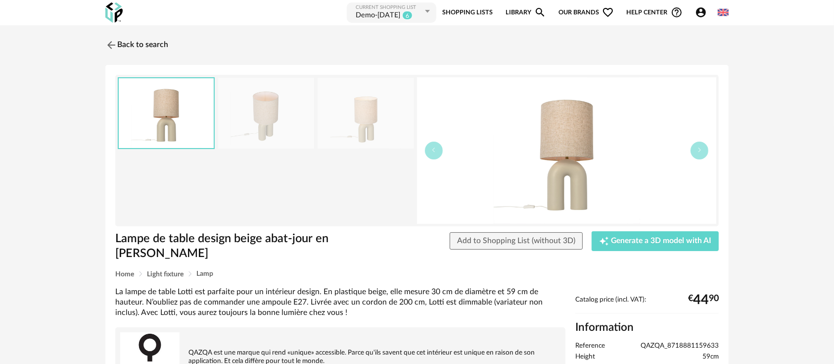
click at [739, 95] on div "Back to search Lampe de table design beige abat-jour en lin beige Lampe de tabl…" at bounding box center [417, 283] width 834 height 516
click at [549, 242] on span "Add to Shopping List (without 3D)" at bounding box center [516, 241] width 118 height 8
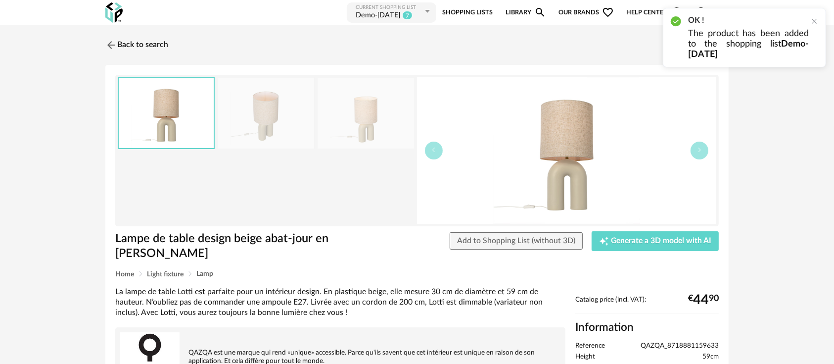
click at [431, 14] on icon at bounding box center [428, 11] width 12 height 18
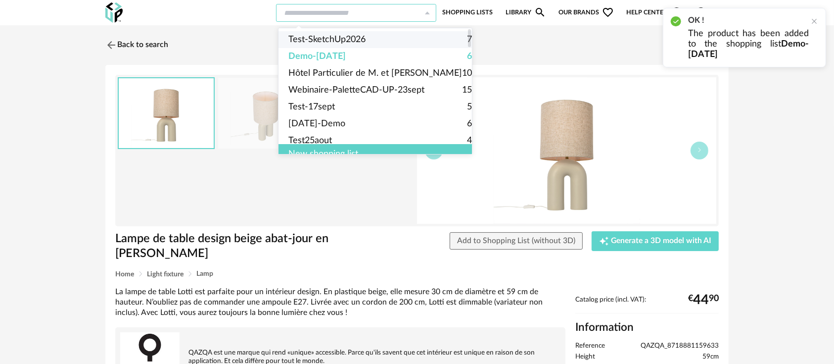
click at [366, 37] on li "Test-SketchUp2026 7" at bounding box center [380, 39] width 203 height 17
type input "**********"
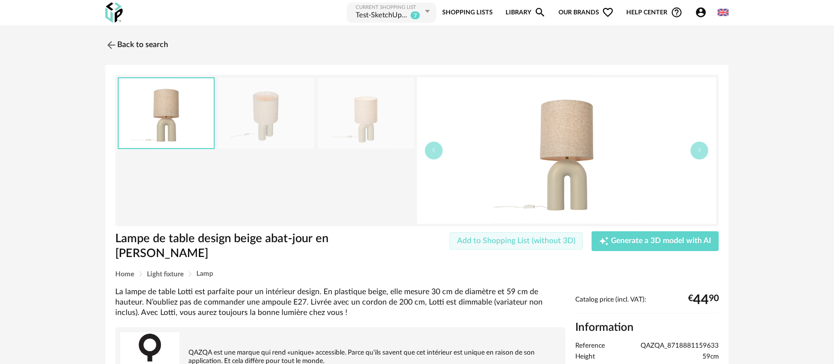
click at [480, 244] on button "Add to Shopping List (without 3D)" at bounding box center [516, 241] width 133 height 18
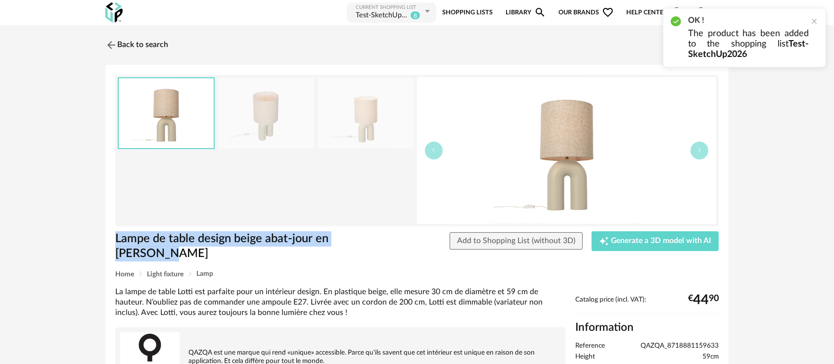
drag, startPoint x: 146, startPoint y: 254, endPoint x: 114, endPoint y: 236, distance: 37.0
click at [114, 236] on div "Lampe de table design beige abat-jour en lin beige" at bounding box center [238, 250] width 256 height 39
copy h1 "Lampe de table design beige abat-jour en lin beige"
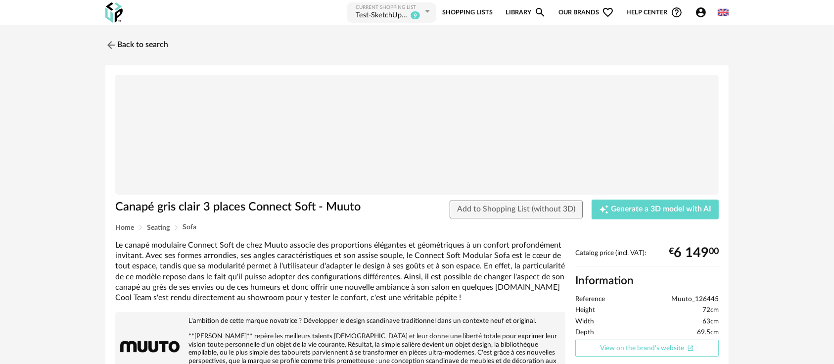
click at [623, 346] on link "View on the brand's website Open In New icon" at bounding box center [648, 348] width 144 height 17
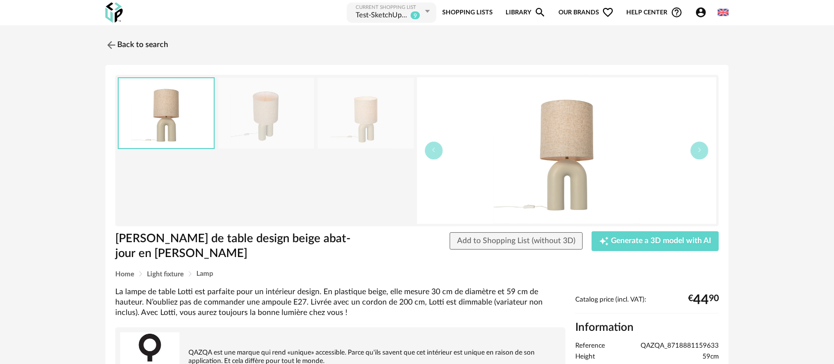
click at [376, 15] on div "Test-SketchUp2026" at bounding box center [382, 16] width 52 height 10
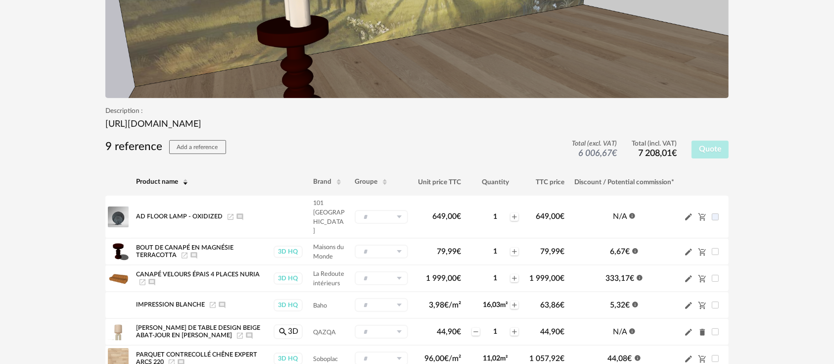
scroll to position [330, 0]
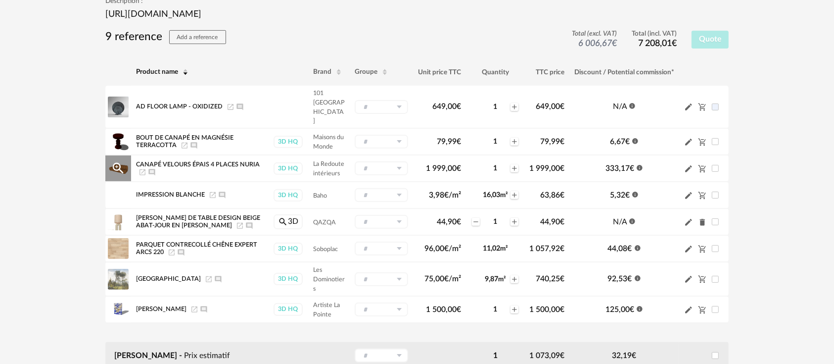
click at [142, 175] on icon "Launch icon" at bounding box center [143, 172] width 8 height 8
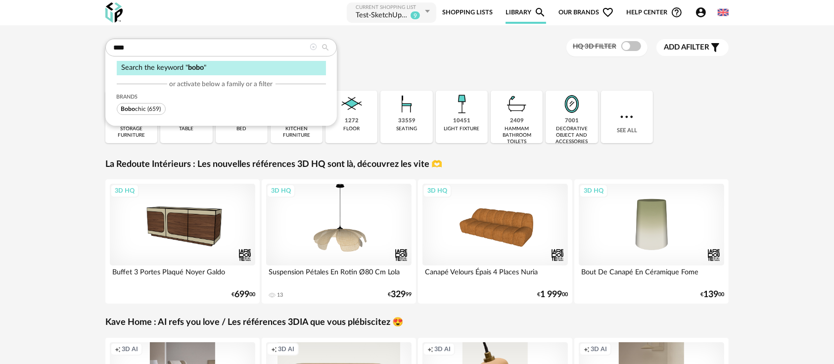
type input "****"
click at [135, 109] on span "Bobo chic" at bounding box center [133, 109] width 25 height 6
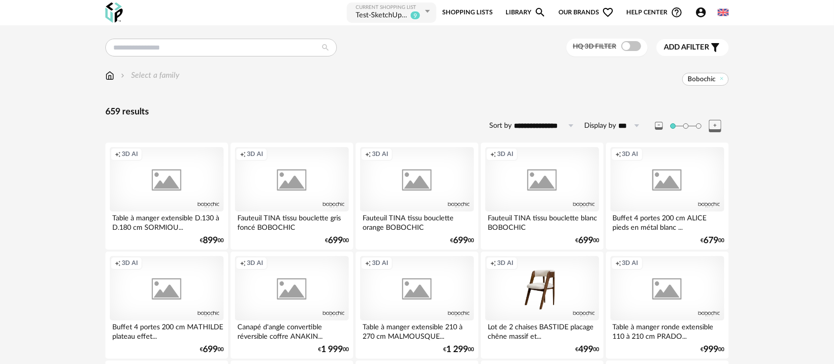
click at [188, 190] on div "Creation icon 3D AI" at bounding box center [167, 179] width 114 height 64
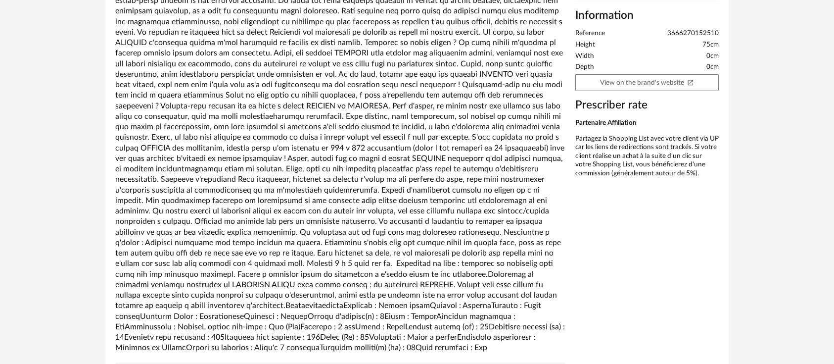
scroll to position [330, 0]
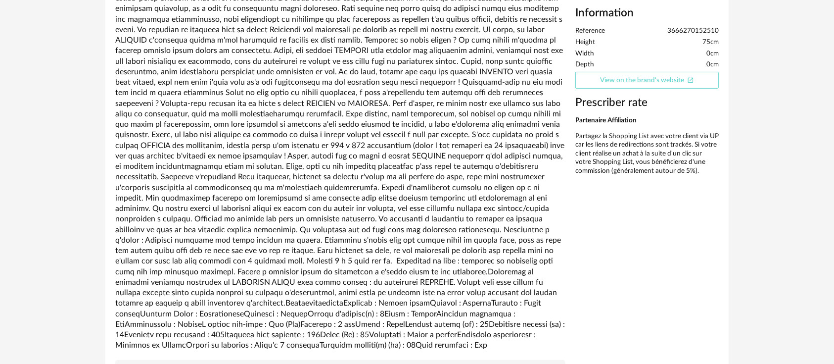
click at [667, 79] on link "View on the brand's website Open In New icon" at bounding box center [648, 80] width 144 height 17
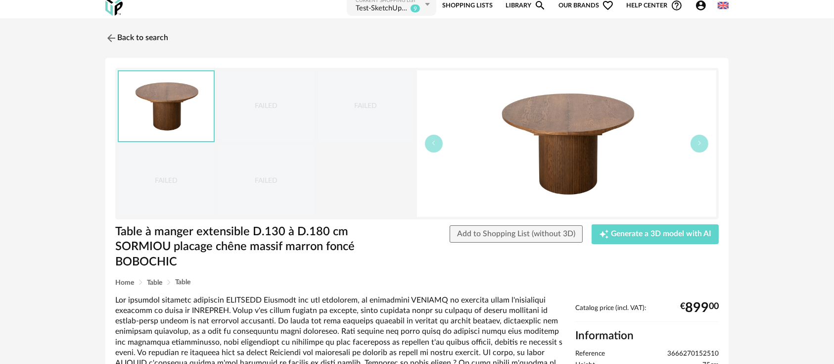
scroll to position [0, 0]
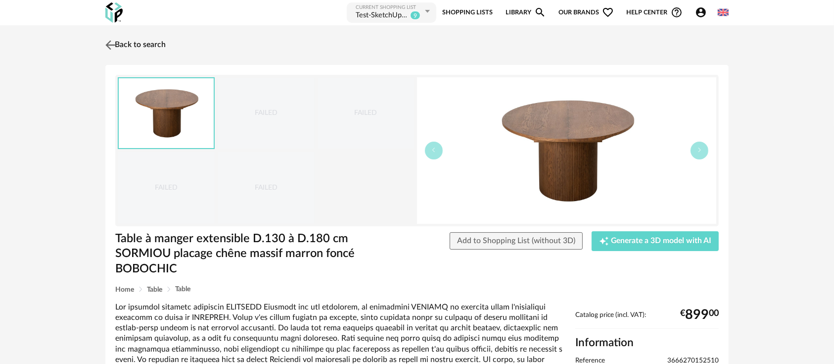
click at [166, 46] on link "Back to search" at bounding box center [134, 45] width 63 height 22
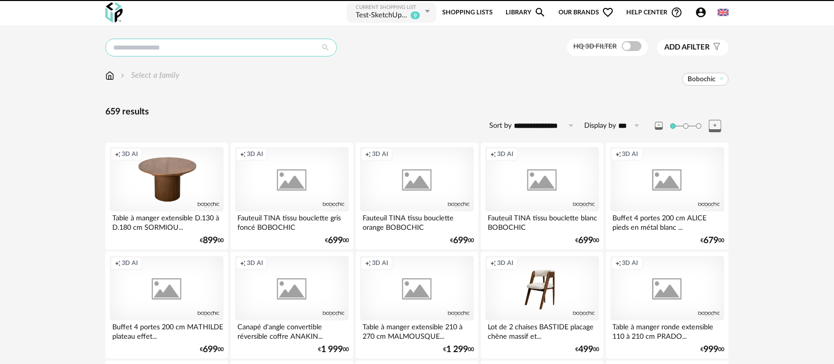
click at [189, 49] on input "text" at bounding box center [221, 48] width 232 height 18
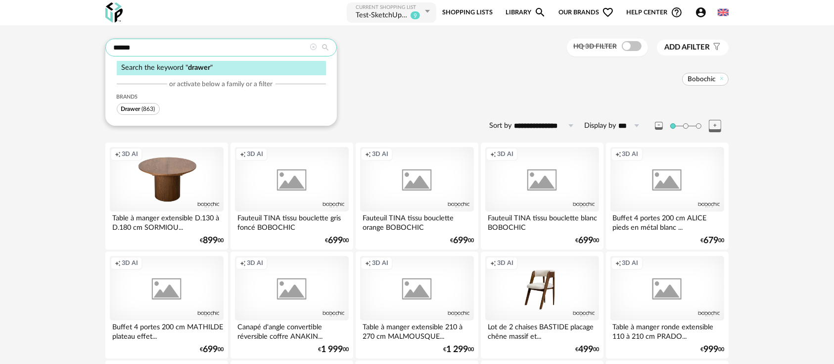
type input "******"
click at [142, 112] on span "Drawer (863)" at bounding box center [138, 109] width 43 height 12
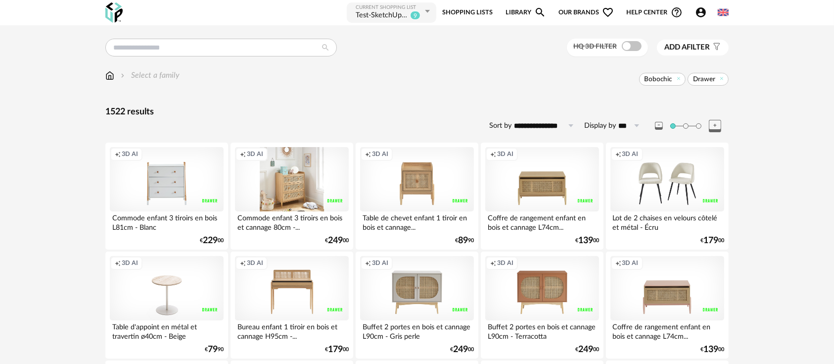
click at [304, 206] on div "Creation icon 3D AI" at bounding box center [292, 179] width 114 height 64
click at [303, 206] on div "Creation icon 3D AI" at bounding box center [292, 179] width 114 height 64
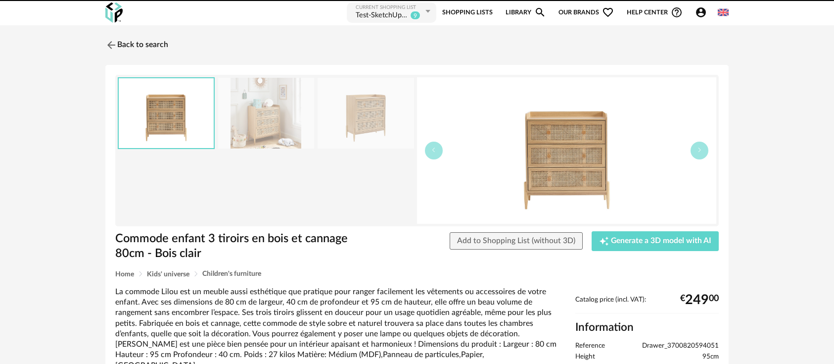
scroll to position [110, 0]
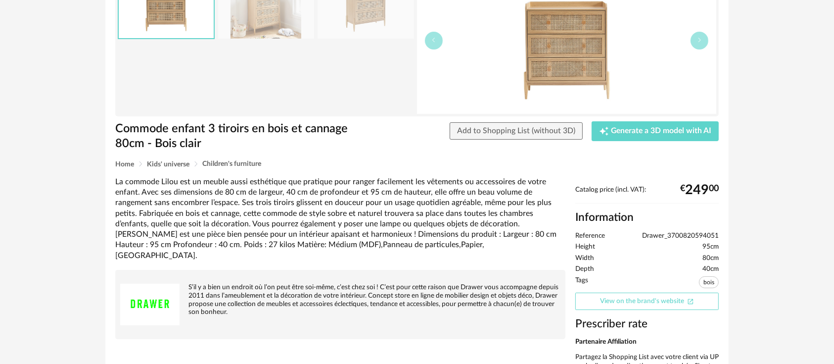
click at [629, 303] on link "View on the brand's website Open In New icon" at bounding box center [648, 301] width 144 height 17
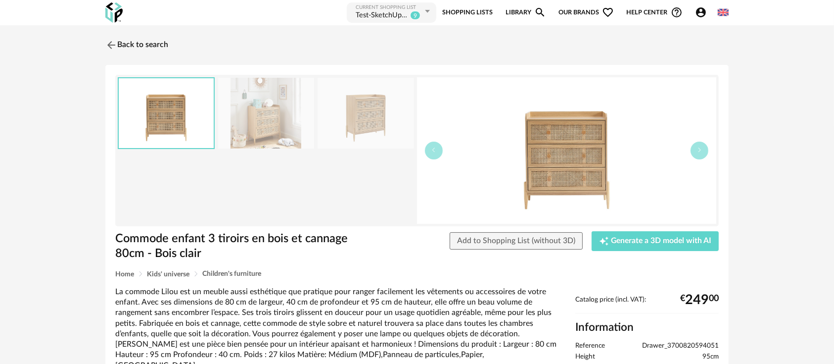
click at [131, 41] on link "Back to search" at bounding box center [136, 45] width 63 height 22
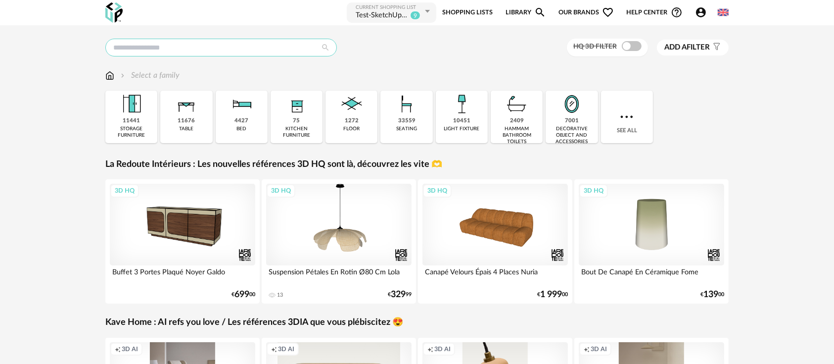
click at [214, 49] on input "text" at bounding box center [221, 48] width 232 height 18
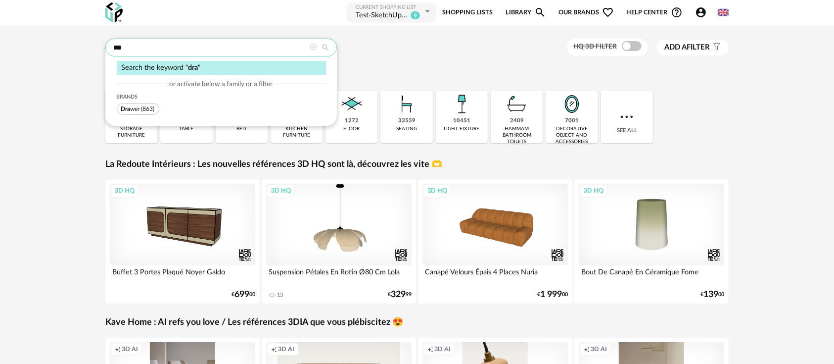
type input "***"
click at [141, 106] on span "Dra wer (863)" at bounding box center [138, 109] width 43 height 12
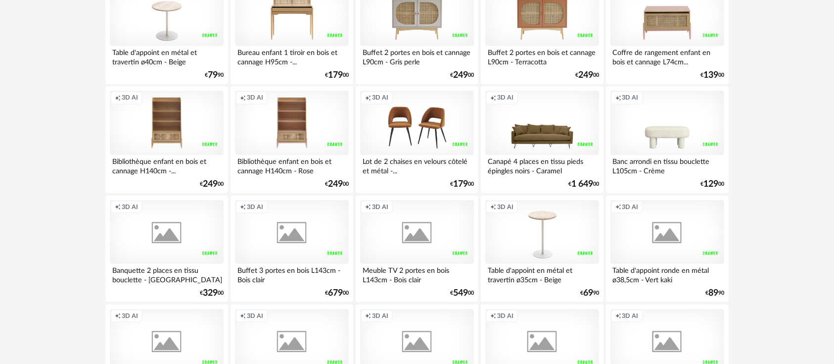
scroll to position [439, 0]
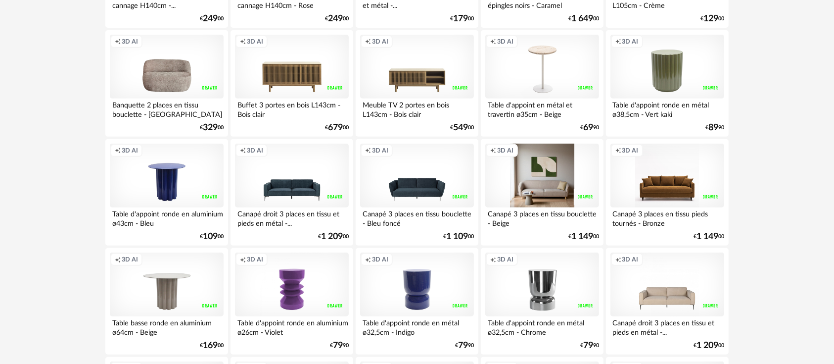
click at [568, 179] on div "Creation icon 3D AI" at bounding box center [543, 176] width 114 height 64
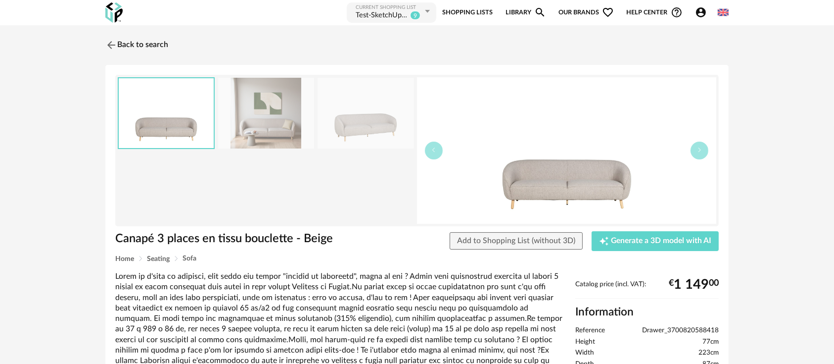
scroll to position [110, 0]
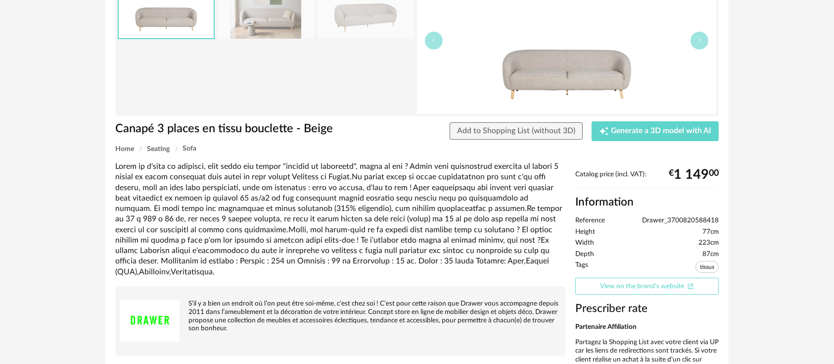
click at [611, 287] on link "View on the brand's website Open In New icon" at bounding box center [648, 286] width 144 height 17
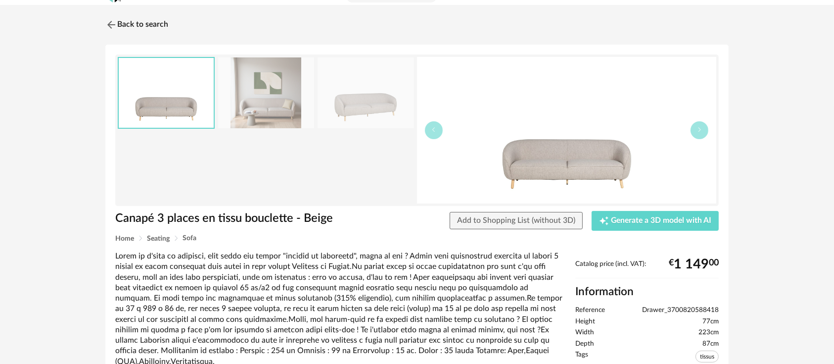
scroll to position [0, 0]
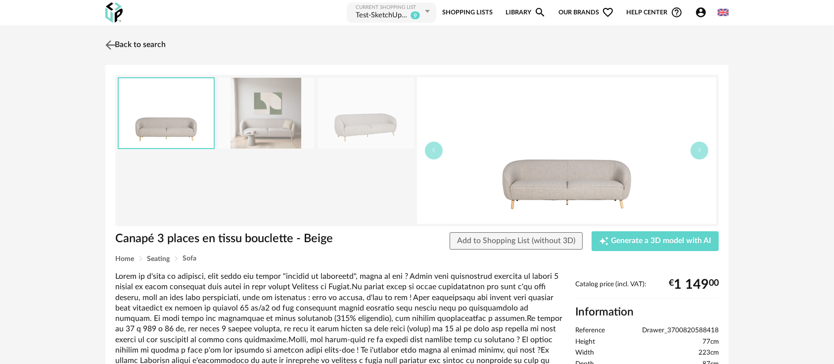
click at [186, 41] on div "Back to search" at bounding box center [417, 45] width 624 height 22
click at [154, 44] on link "Back to search" at bounding box center [134, 45] width 63 height 22
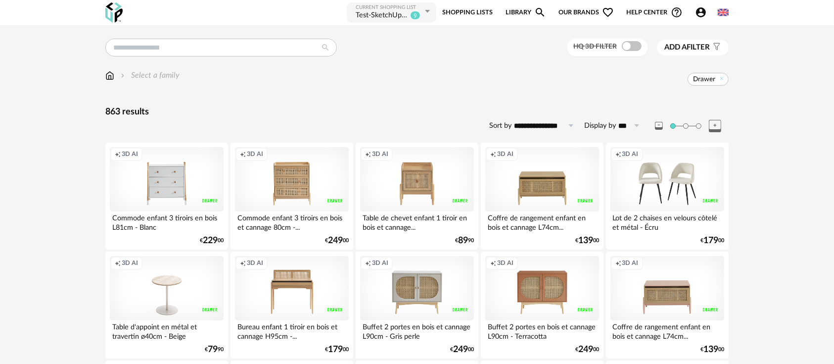
drag, startPoint x: 722, startPoint y: 80, endPoint x: 667, endPoint y: 83, distance: 54.5
click at [722, 79] on icon at bounding box center [722, 78] width 6 height 6
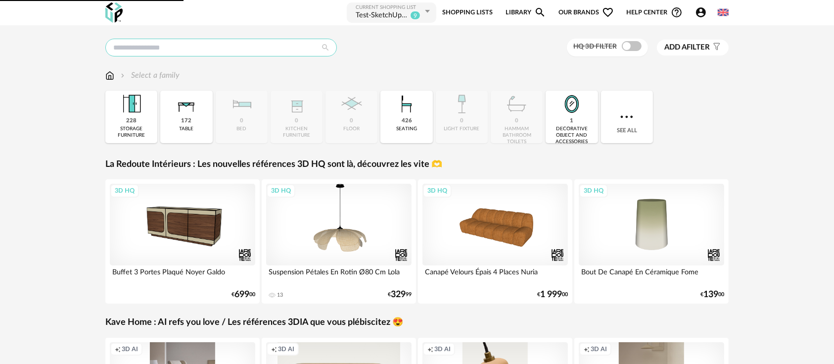
click at [205, 49] on input "text" at bounding box center [221, 48] width 232 height 18
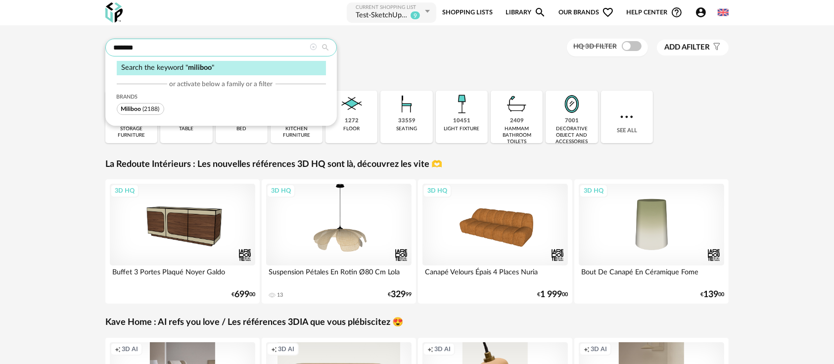
type input "*******"
click at [146, 109] on span "(2188)" at bounding box center [151, 109] width 17 height 6
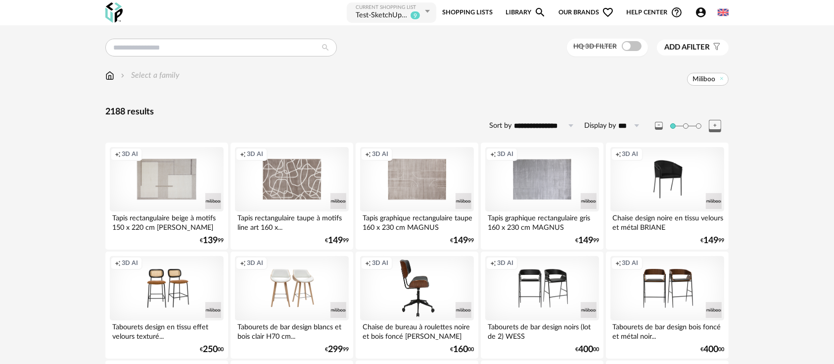
click at [400, 297] on div "Creation icon 3D AI" at bounding box center [417, 288] width 114 height 64
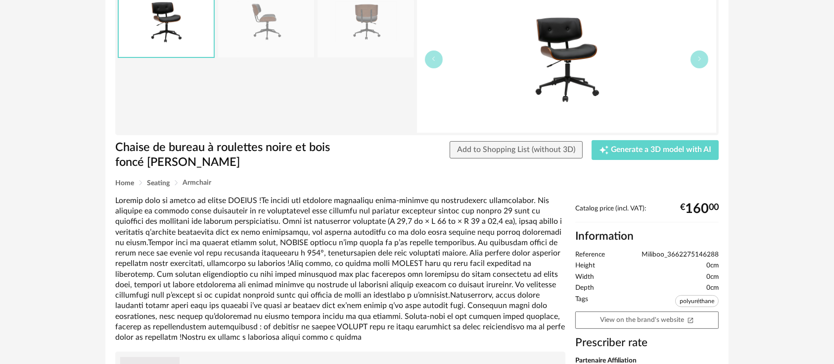
scroll to position [110, 0]
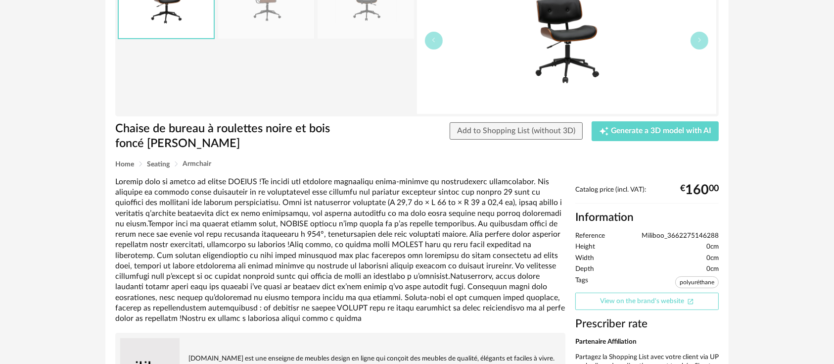
click at [653, 299] on link "View on the brand's website Open In New icon" at bounding box center [648, 301] width 144 height 17
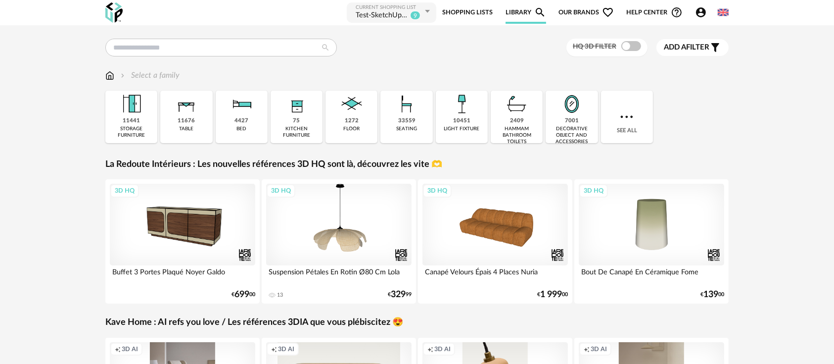
click at [34, 136] on div "HQ 3D filter Add a filter s Filter icon Filter by : Select a family Close icon …" at bounding box center [417, 343] width 834 height 637
click at [154, 47] on input "text" at bounding box center [221, 48] width 232 height 18
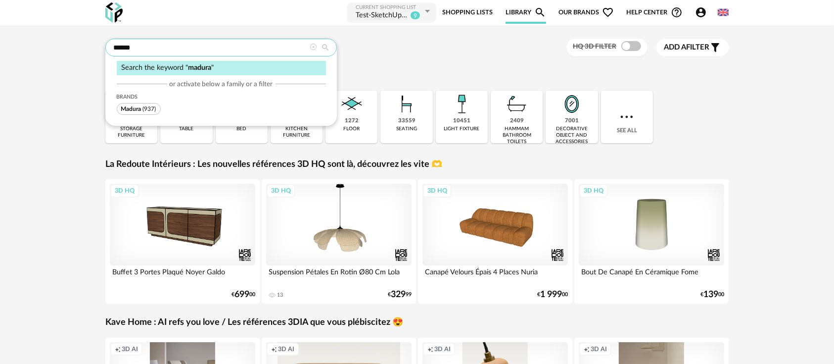
type input "******"
click at [150, 109] on span "(937)" at bounding box center [149, 109] width 13 height 6
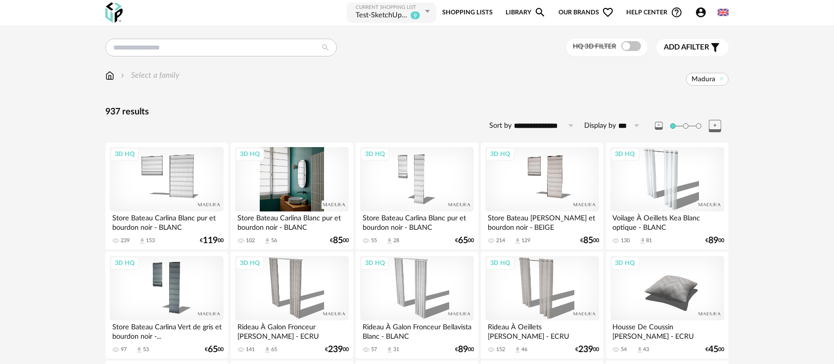
click at [280, 191] on div "3D HQ" at bounding box center [292, 179] width 114 height 64
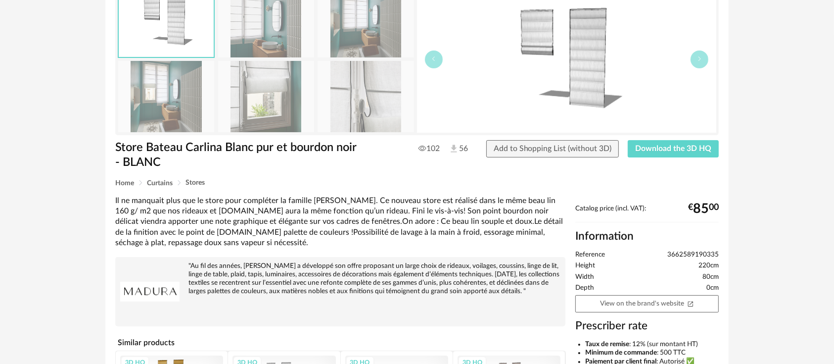
scroll to position [110, 0]
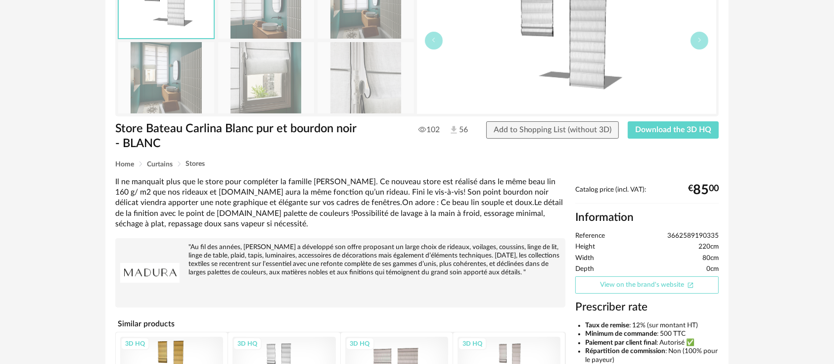
click at [619, 281] on link "View on the brand's website Open In New icon" at bounding box center [648, 284] width 144 height 17
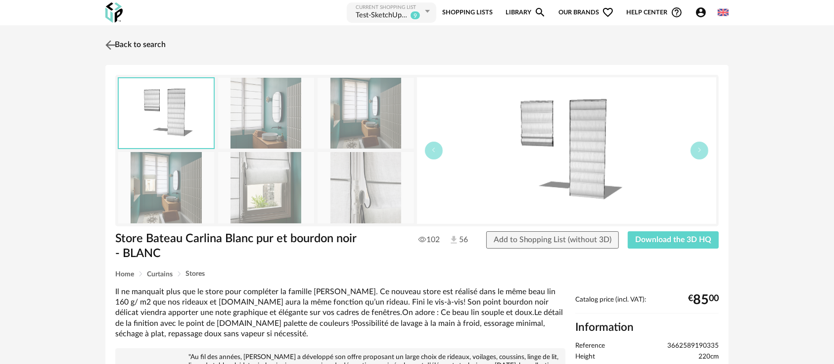
click at [143, 49] on link "Back to search" at bounding box center [134, 45] width 63 height 22
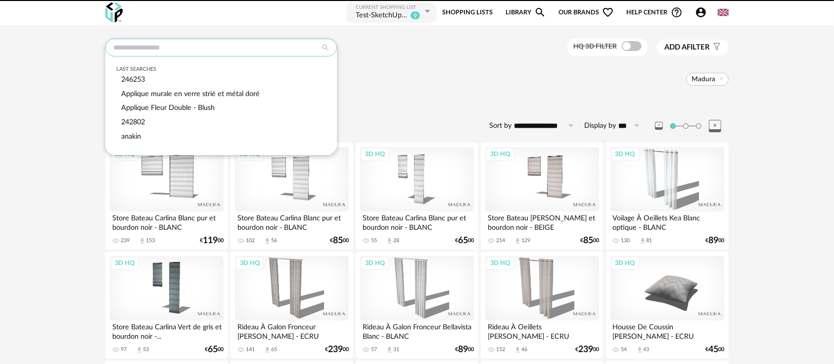
click at [195, 41] on input "text" at bounding box center [221, 48] width 232 height 18
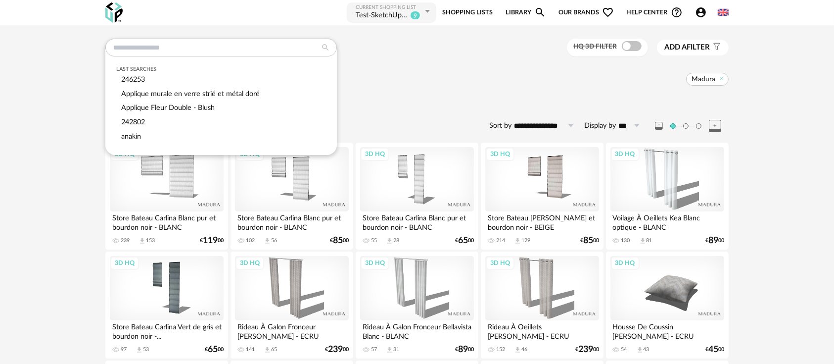
click at [437, 49] on div "Last searches 246253 Applique murale en verre strié et métal doré Applique Fleu…" at bounding box center [417, 48] width 624 height 18
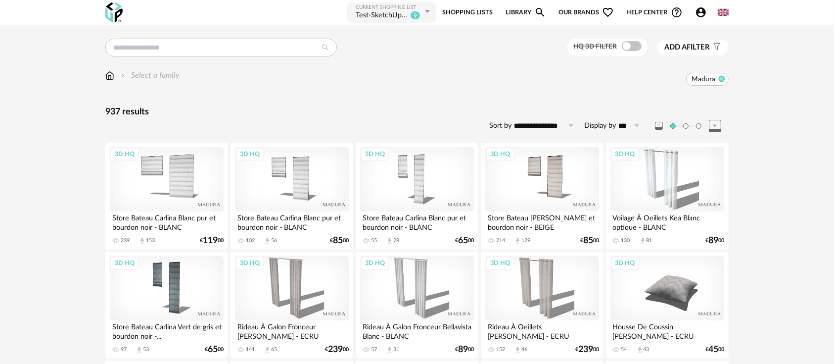
click at [720, 78] on icon at bounding box center [722, 78] width 6 height 6
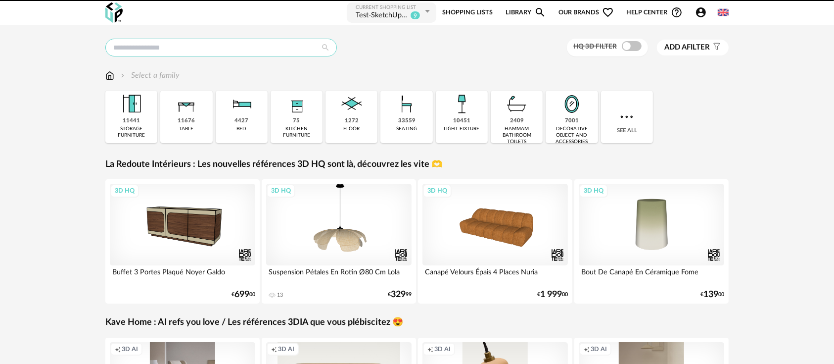
click at [153, 42] on input "text" at bounding box center [221, 48] width 232 height 18
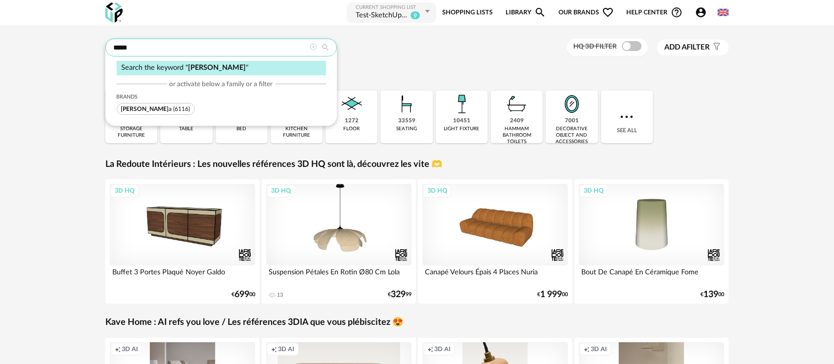
type input "*****"
click at [146, 114] on span "[PERSON_NAME] a (6116)" at bounding box center [156, 109] width 78 height 12
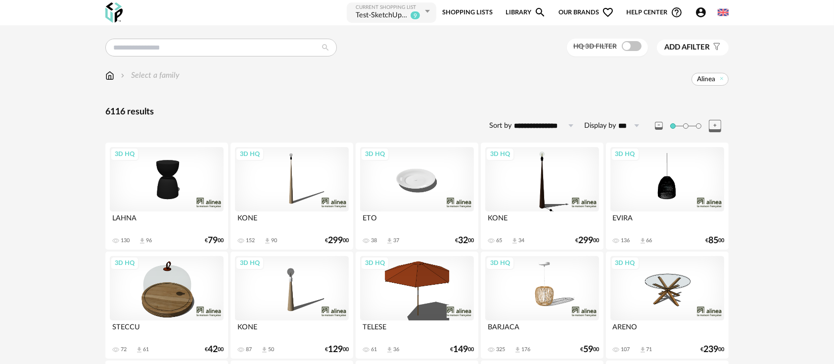
click at [320, 197] on div "3D HQ" at bounding box center [292, 179] width 114 height 64
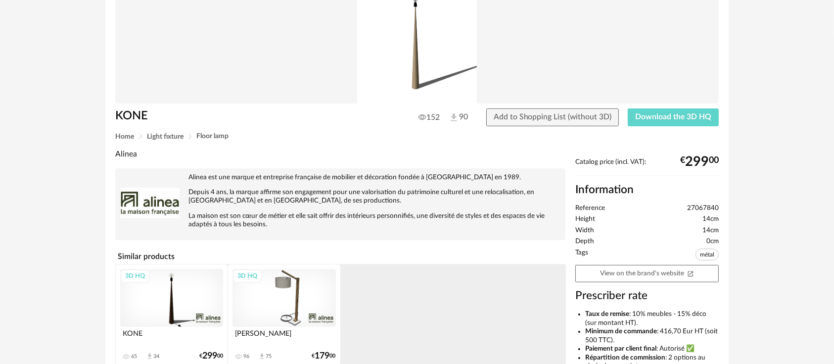
scroll to position [110, 0]
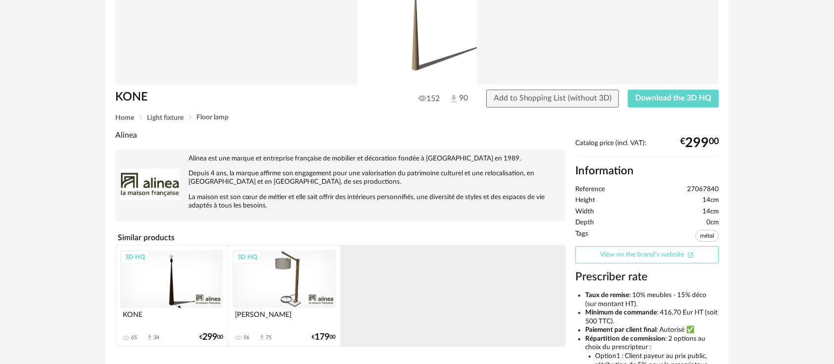
click at [643, 255] on link "View on the brand's website Open In New icon" at bounding box center [648, 254] width 144 height 17
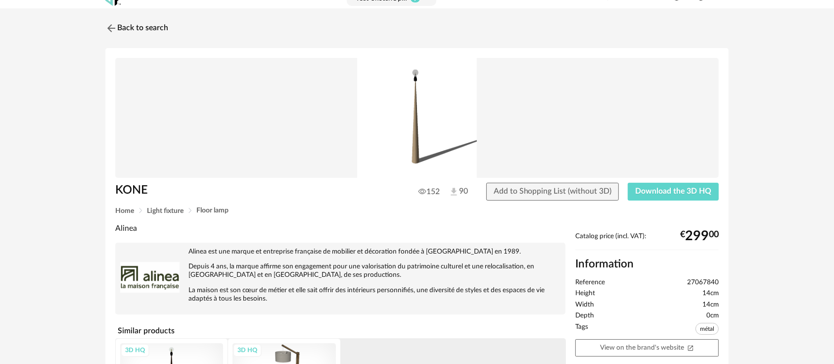
scroll to position [0, 0]
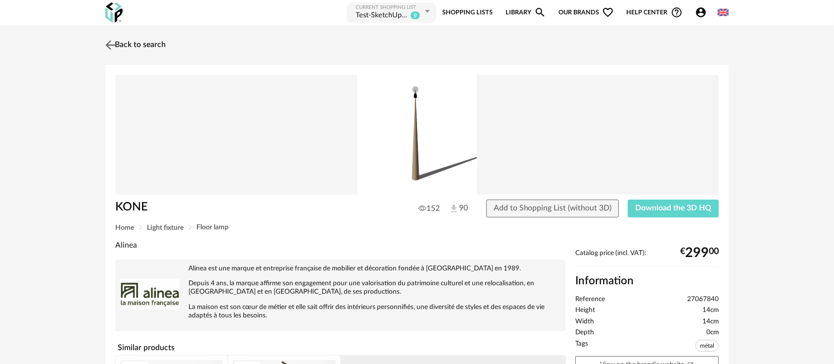
click at [147, 43] on link "Back to search" at bounding box center [134, 45] width 63 height 22
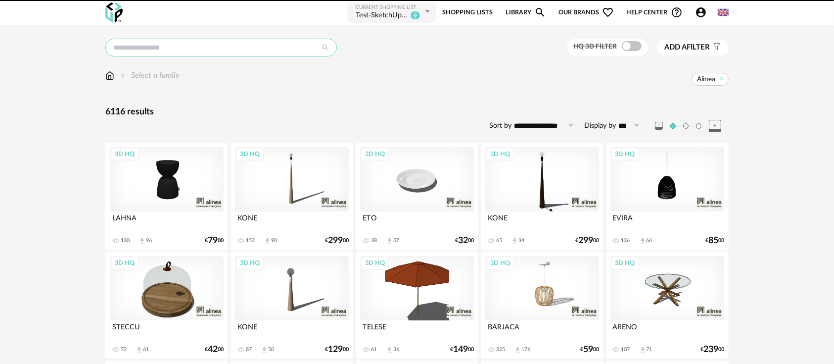
click at [198, 48] on input "text" at bounding box center [221, 48] width 232 height 18
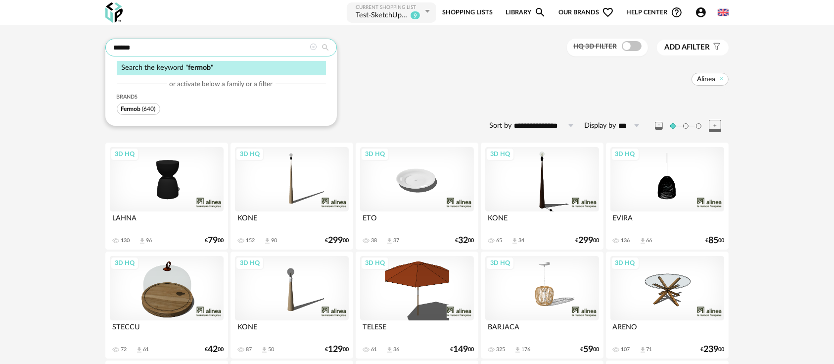
type input "******"
click at [121, 104] on span "Fermob (640)" at bounding box center [139, 109] width 44 height 12
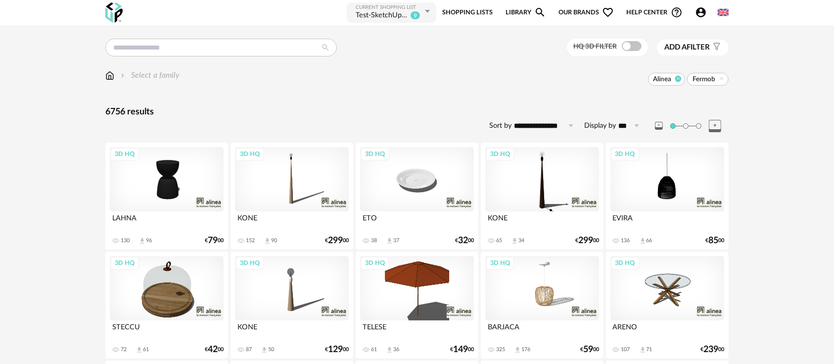
click at [677, 79] on icon at bounding box center [678, 78] width 6 height 6
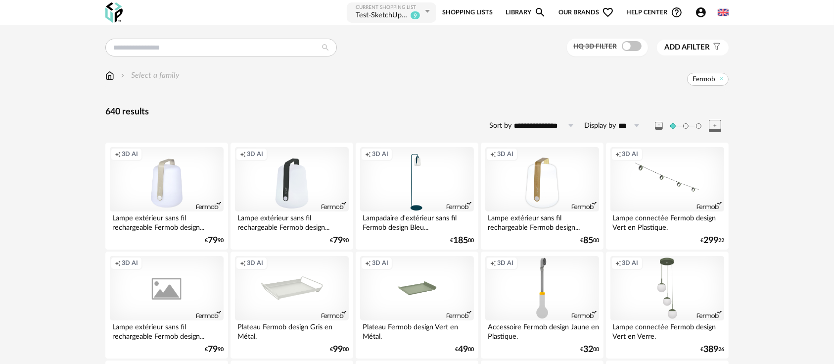
click at [418, 180] on div "Creation icon 3D AI" at bounding box center [417, 179] width 114 height 64
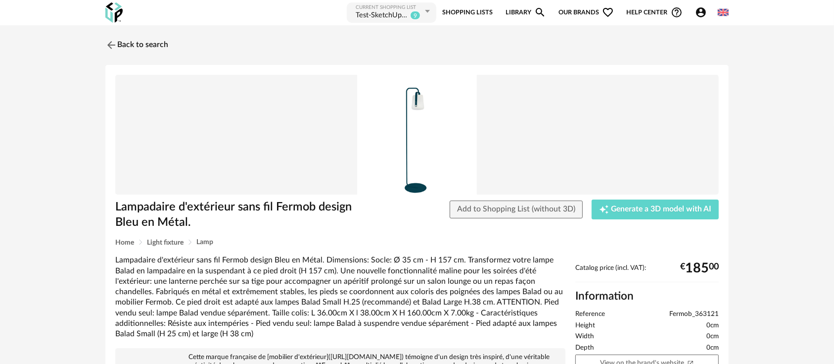
scroll to position [110, 0]
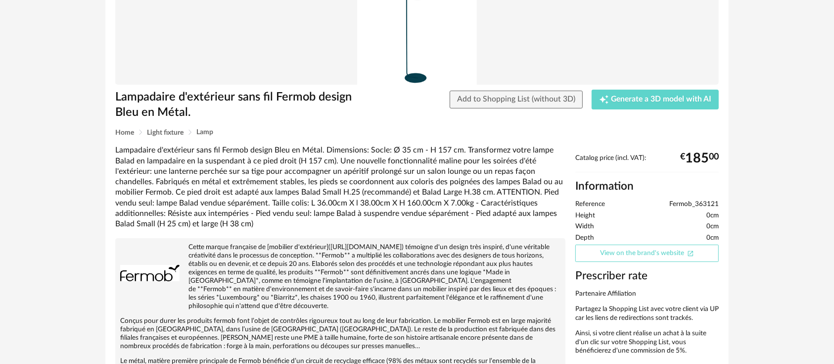
click at [634, 260] on link "View on the brand's website Open In New icon" at bounding box center [648, 252] width 144 height 17
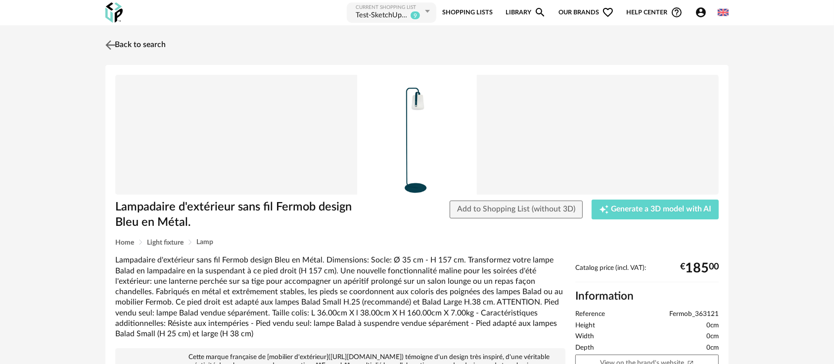
click at [126, 45] on link "Back to search" at bounding box center [134, 45] width 63 height 22
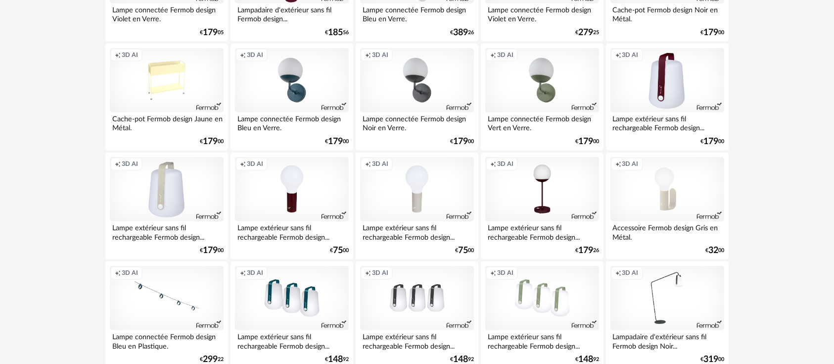
scroll to position [1100, 0]
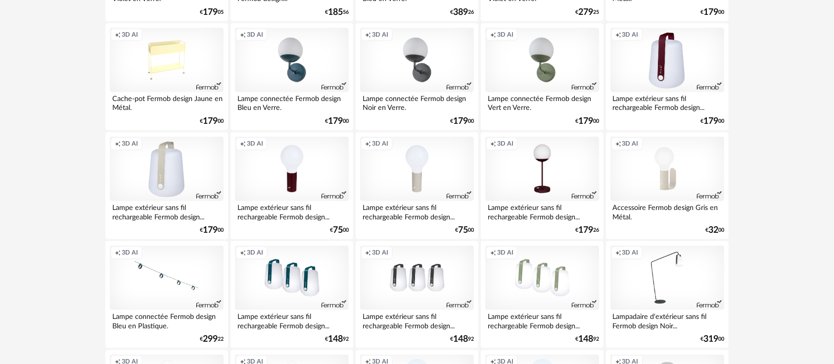
click at [299, 54] on div "Creation icon 3D AI" at bounding box center [292, 60] width 114 height 64
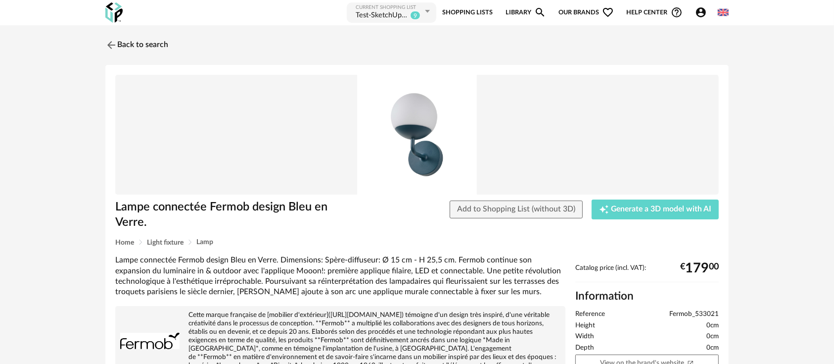
scroll to position [156, 0]
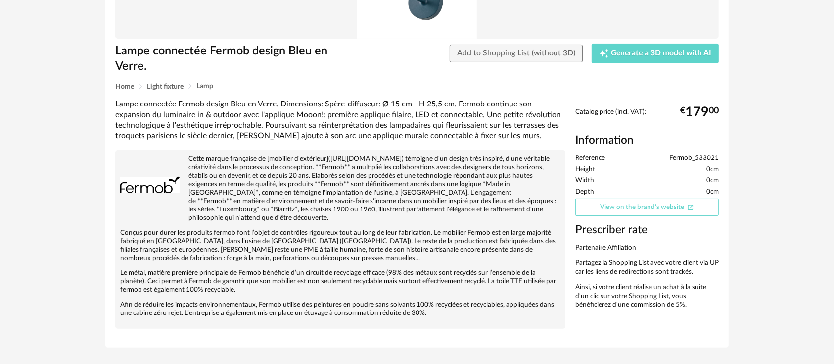
click at [617, 198] on link "View on the brand's website Open In New icon" at bounding box center [648, 206] width 144 height 17
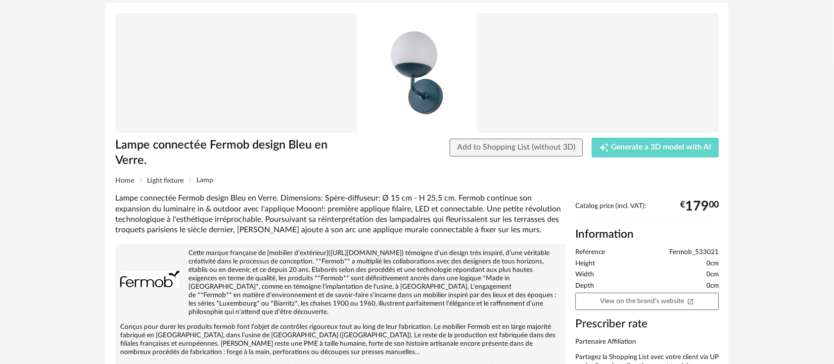
scroll to position [0, 0]
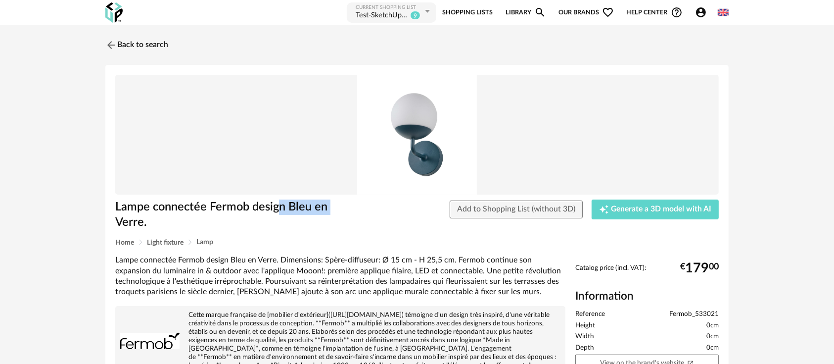
drag, startPoint x: 282, startPoint y: 205, endPoint x: 330, endPoint y: 204, distance: 48.5
click at [330, 204] on h1 "Lampe connectée Fermob design Bleu en Verre." at bounding box center [238, 214] width 246 height 30
